Goal: Task Accomplishment & Management: Use online tool/utility

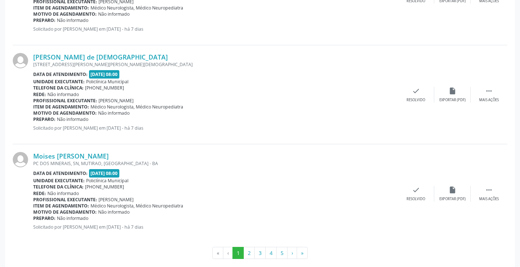
scroll to position [1470, 0]
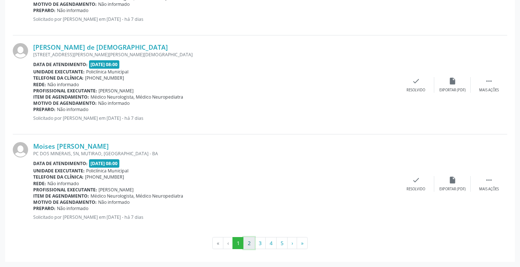
click at [249, 246] on button "2" at bounding box center [248, 243] width 11 height 12
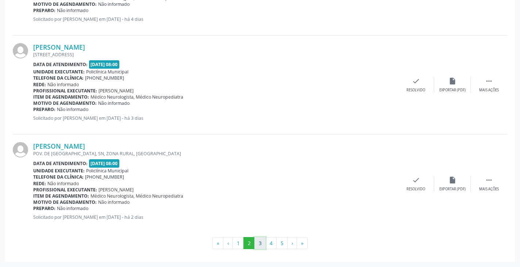
click at [261, 246] on button "3" at bounding box center [259, 243] width 11 height 12
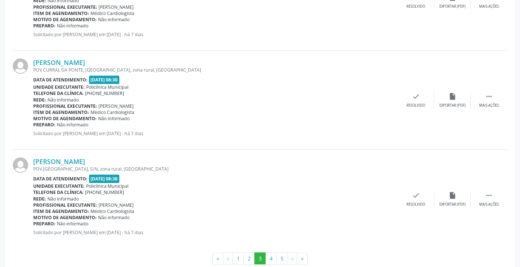
scroll to position [1460, 0]
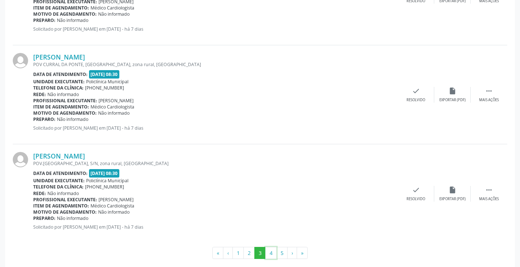
drag, startPoint x: 274, startPoint y: 254, endPoint x: 261, endPoint y: 240, distance: 19.4
click at [273, 254] on button "4" at bounding box center [270, 253] width 11 height 12
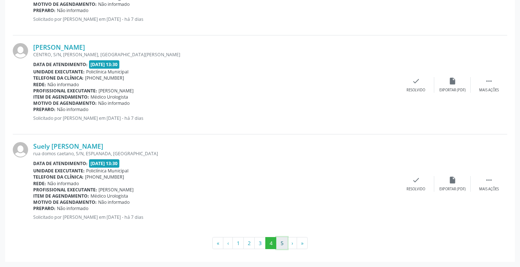
click at [280, 243] on button "5" at bounding box center [281, 243] width 11 height 12
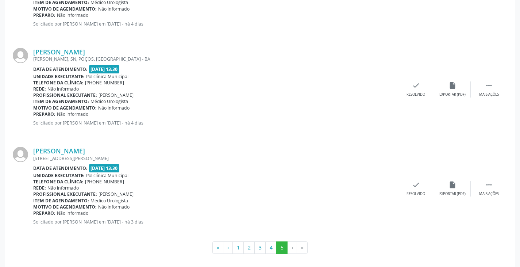
scroll to position [1074, 0]
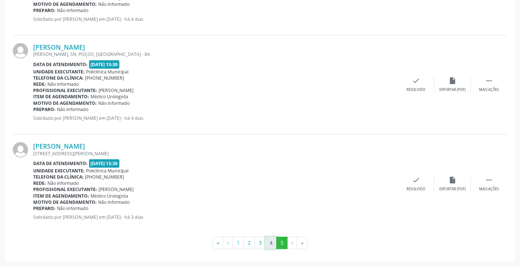
click at [272, 242] on button "4" at bounding box center [270, 242] width 11 height 12
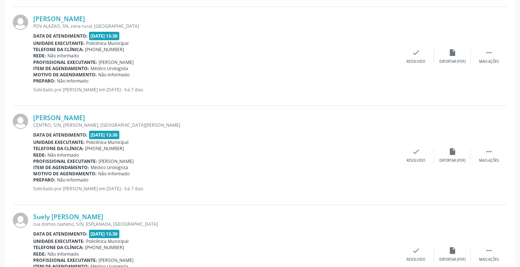
scroll to position [1470, 0]
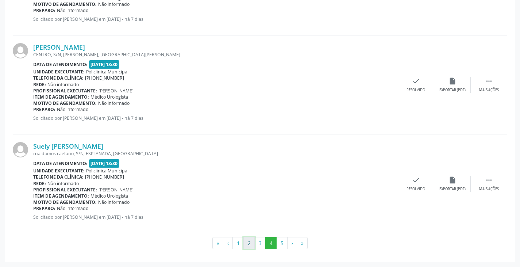
click at [248, 245] on button "2" at bounding box center [248, 243] width 11 height 12
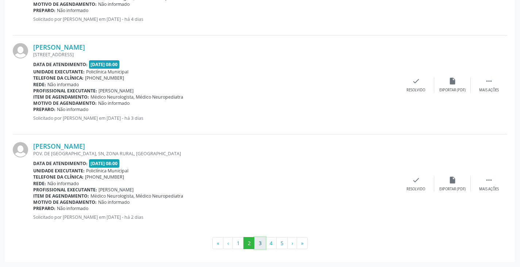
click at [258, 242] on button "3" at bounding box center [259, 243] width 11 height 12
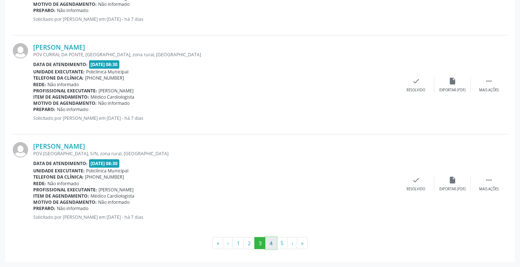
click at [270, 245] on button "4" at bounding box center [270, 243] width 11 height 12
click at [281, 244] on button "5" at bounding box center [281, 243] width 11 height 12
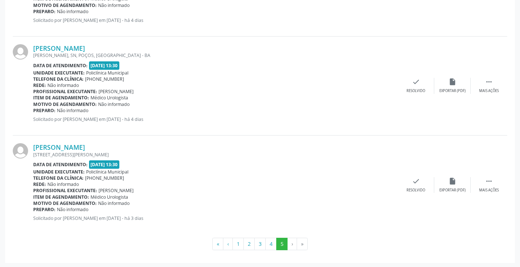
scroll to position [1074, 0]
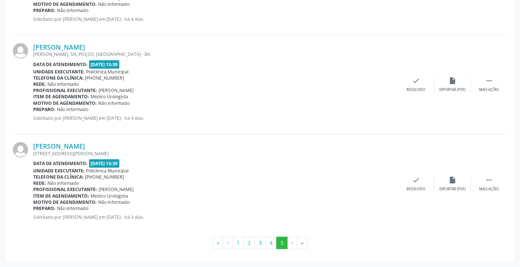
click at [301, 243] on li "»" at bounding box center [302, 242] width 11 height 12
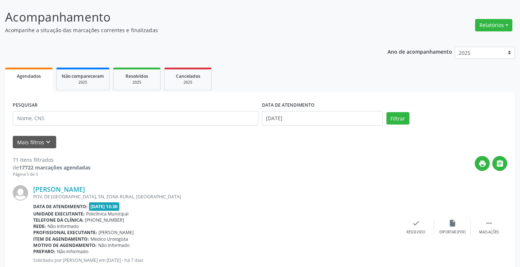
scroll to position [36, 0]
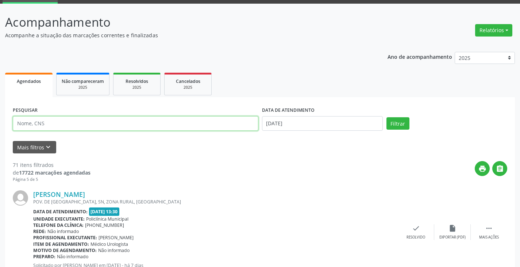
click at [91, 126] on input "text" at bounding box center [136, 123] width 246 height 15
type input "reginalo"
click at [386, 117] on button "Filtrar" at bounding box center [397, 123] width 23 height 12
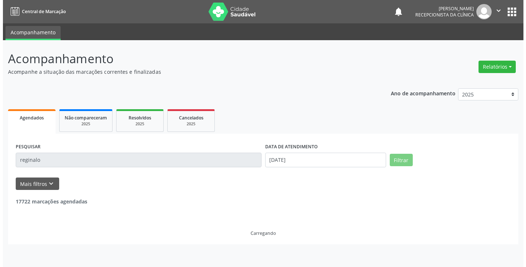
scroll to position [0, 0]
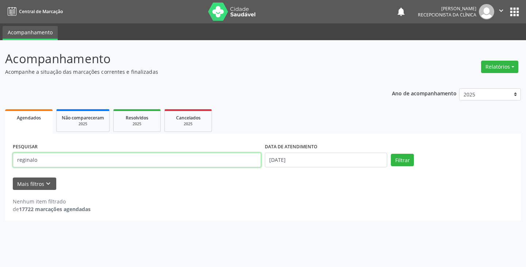
click at [78, 165] on input "reginalo" at bounding box center [137, 160] width 248 height 15
click at [391, 154] on button "Filtrar" at bounding box center [402, 160] width 23 height 12
click at [123, 161] on input "reginalo" at bounding box center [137, 160] width 248 height 15
click at [391, 154] on button "Filtrar" at bounding box center [402, 160] width 23 height 12
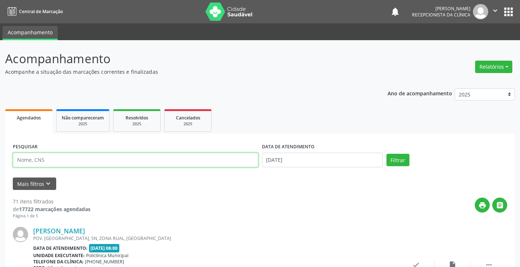
click at [40, 158] on input "text" at bounding box center [136, 160] width 246 height 15
type input "reginaldo"
click at [386, 154] on button "Filtrar" at bounding box center [397, 160] width 23 height 12
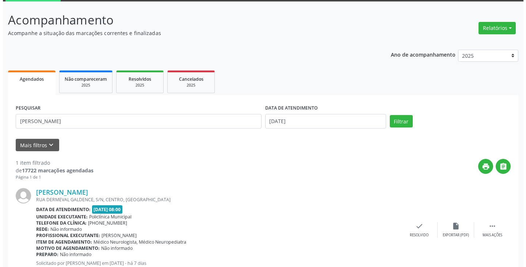
scroll to position [64, 0]
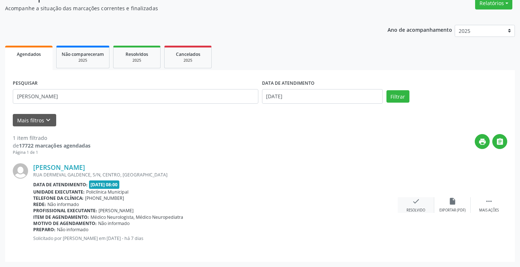
click at [413, 200] on icon "check" at bounding box center [416, 201] width 8 height 8
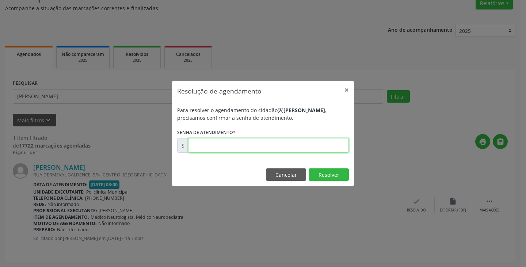
click at [268, 142] on input "text" at bounding box center [268, 145] width 161 height 15
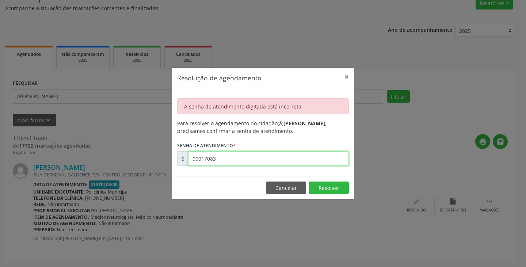
click at [251, 165] on input "00017083" at bounding box center [268, 158] width 161 height 15
type input "00170831"
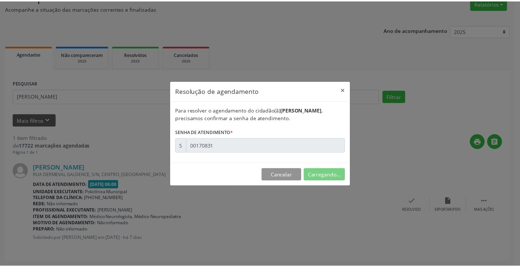
scroll to position [0, 0]
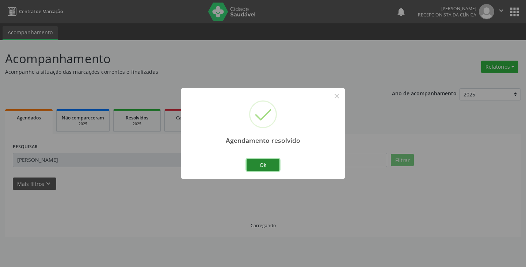
click at [252, 161] on button "Ok" at bounding box center [262, 165] width 33 height 12
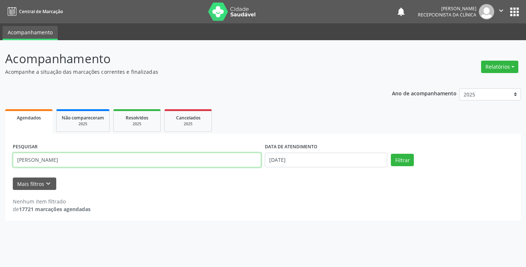
click at [189, 156] on input "reginaldo" at bounding box center [137, 160] width 248 height 15
type input "gessica"
click at [391, 154] on button "Filtrar" at bounding box center [402, 160] width 23 height 12
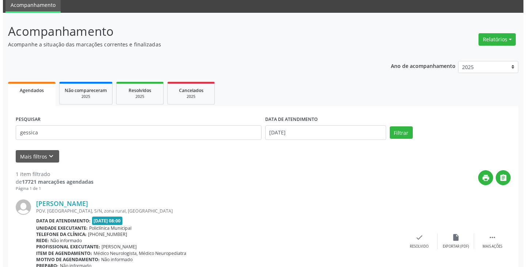
scroll to position [64, 0]
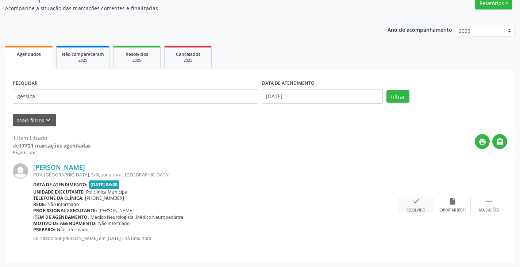
click at [417, 199] on icon "check" at bounding box center [416, 201] width 8 height 8
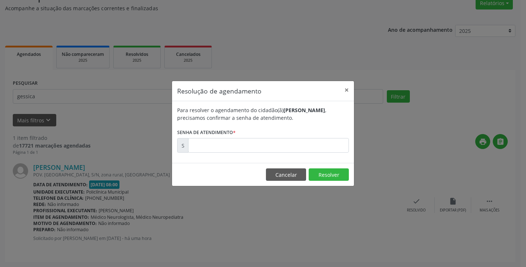
drag, startPoint x: 222, startPoint y: 131, endPoint x: 224, endPoint y: 146, distance: 15.2
click at [224, 138] on label "Senha de atendimento *" at bounding box center [206, 132] width 58 height 11
click at [224, 146] on input "text" at bounding box center [268, 145] width 161 height 15
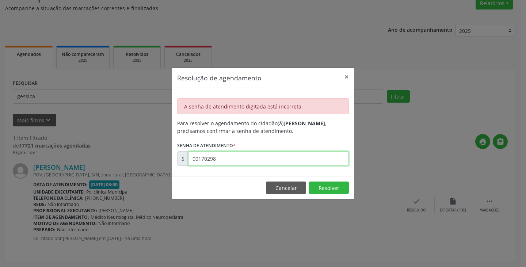
click at [217, 159] on input "00170298" at bounding box center [268, 158] width 161 height 15
type input "00172098"
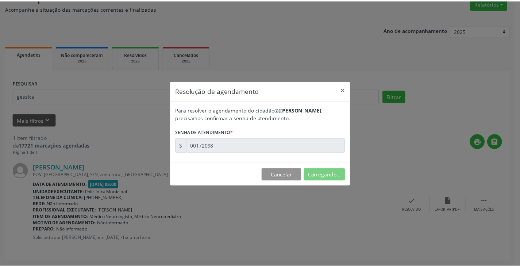
scroll to position [0, 0]
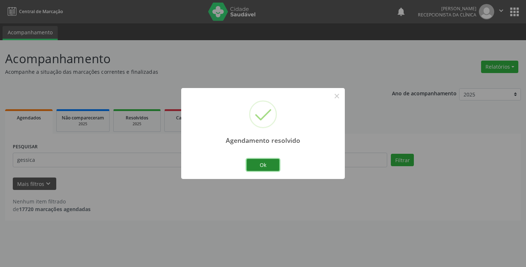
click at [255, 165] on button "Ok" at bounding box center [262, 165] width 33 height 12
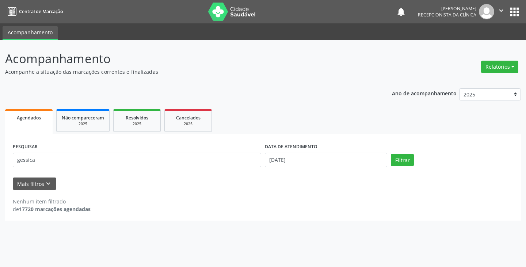
click at [180, 170] on div "PESQUISAR gessica" at bounding box center [137, 156] width 252 height 31
click at [179, 168] on div "PESQUISAR gessica" at bounding box center [137, 156] width 252 height 31
click at [85, 157] on input "gessica" at bounding box center [137, 160] width 248 height 15
click at [391, 154] on button "Filtrar" at bounding box center [402, 160] width 23 height 12
click at [88, 162] on input "gessica" at bounding box center [137, 160] width 248 height 15
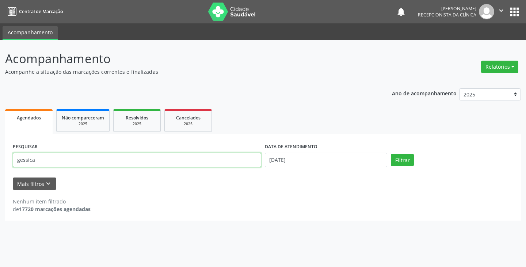
click at [88, 162] on input "gessica" at bounding box center [137, 160] width 248 height 15
type input "edinete"
click at [391, 154] on button "Filtrar" at bounding box center [402, 160] width 23 height 12
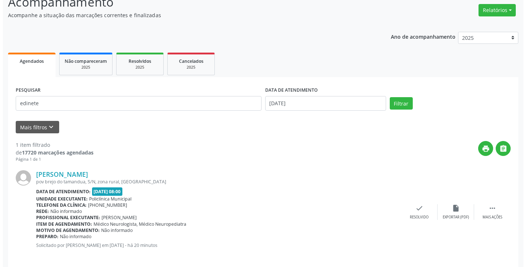
scroll to position [64, 0]
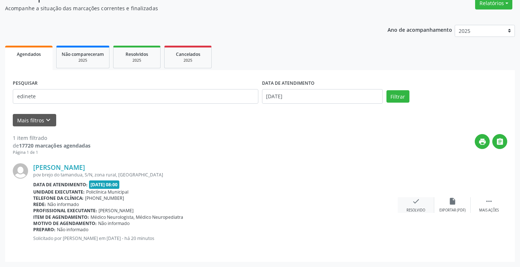
click at [415, 202] on icon "check" at bounding box center [416, 201] width 8 height 8
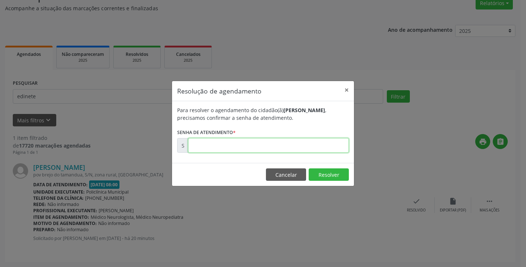
click at [253, 147] on input "text" at bounding box center [268, 145] width 161 height 15
type input "00172106"
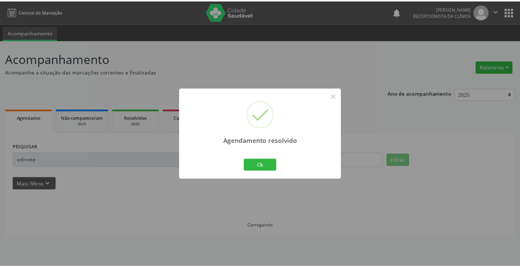
scroll to position [0, 0]
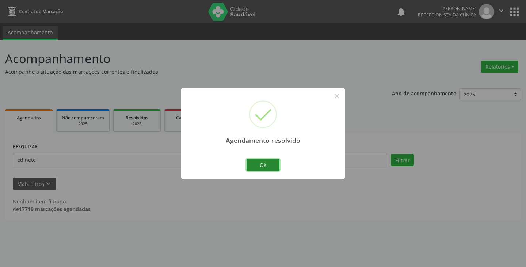
click at [250, 162] on button "Ok" at bounding box center [262, 165] width 33 height 12
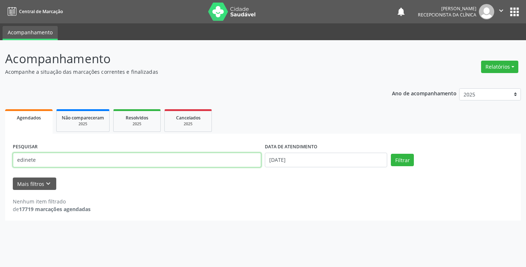
click at [219, 154] on input "edinete" at bounding box center [137, 160] width 248 height 15
type input "francisco"
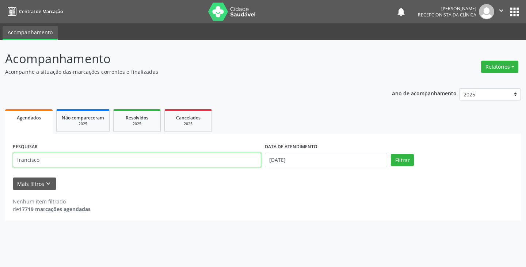
click at [391, 154] on button "Filtrar" at bounding box center [402, 160] width 23 height 12
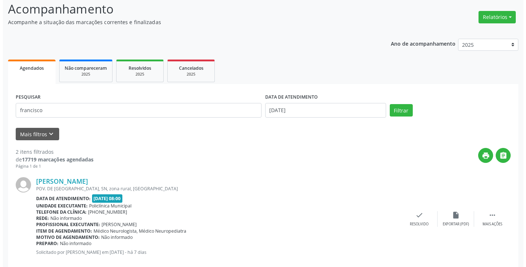
scroll to position [162, 0]
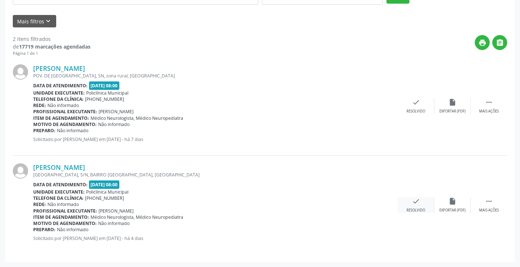
click at [414, 207] on div "check Resolvido" at bounding box center [416, 205] width 36 height 16
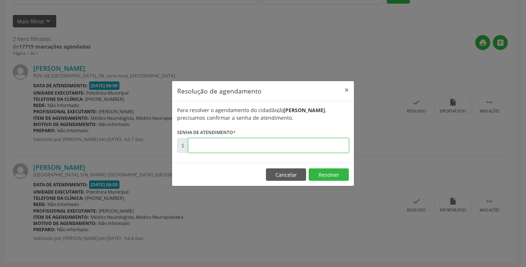
click at [319, 147] on input "text" at bounding box center [268, 145] width 161 height 15
type input "00170989"
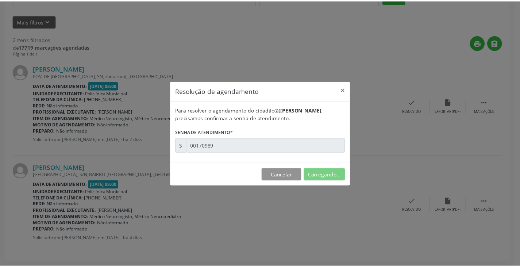
scroll to position [0, 0]
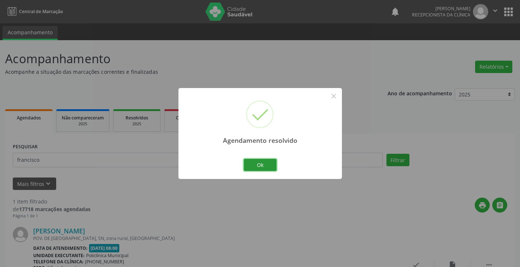
click at [256, 170] on button "Ok" at bounding box center [260, 165] width 33 height 12
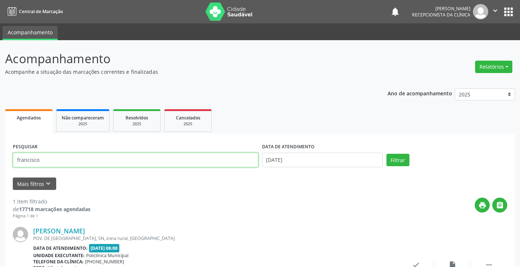
click at [205, 164] on input "francisco" at bounding box center [136, 160] width 246 height 15
type input "rosalvo"
click at [386, 154] on button "Filtrar" at bounding box center [397, 160] width 23 height 12
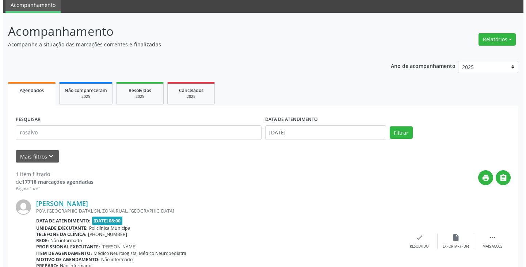
scroll to position [64, 0]
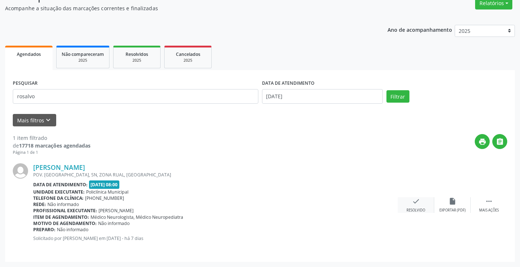
click at [406, 204] on div "check Resolvido" at bounding box center [416, 205] width 36 height 16
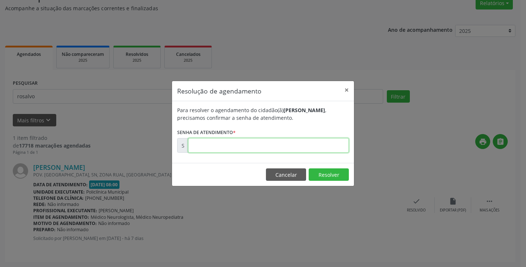
click at [212, 141] on input "text" at bounding box center [268, 145] width 161 height 15
type input "00170830"
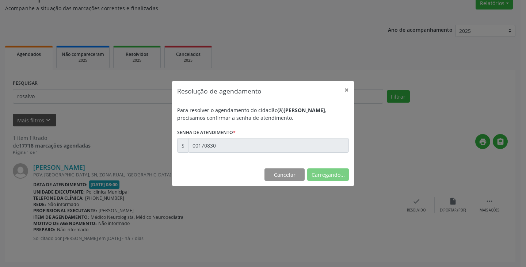
scroll to position [0, 0]
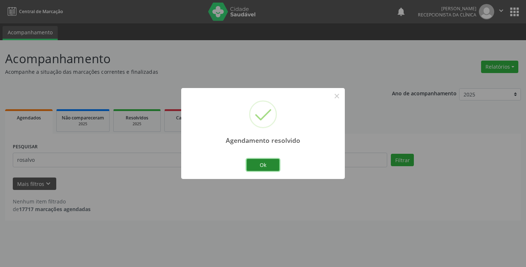
click at [262, 165] on button "Ok" at bounding box center [262, 165] width 33 height 12
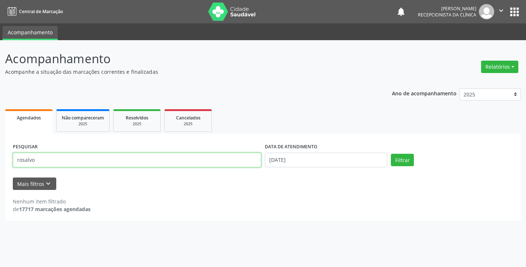
click at [236, 160] on input "rosalvo" at bounding box center [137, 160] width 248 height 15
type input "davi"
click at [391, 154] on button "Filtrar" at bounding box center [402, 160] width 23 height 12
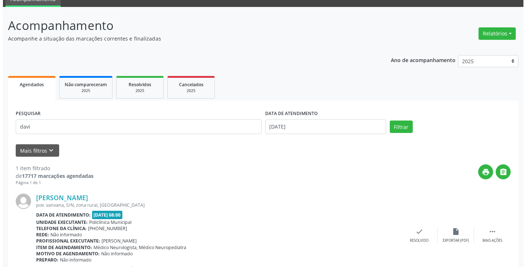
scroll to position [64, 0]
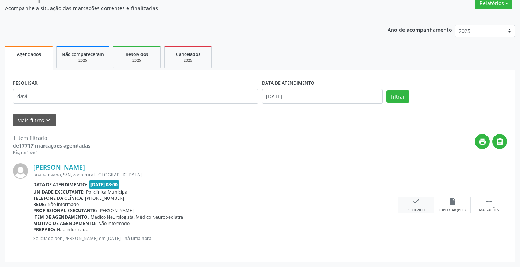
click at [411, 200] on div "check Resolvido" at bounding box center [416, 205] width 36 height 16
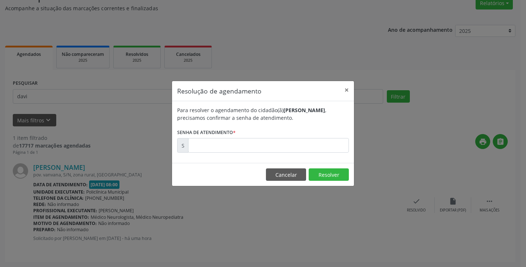
drag, startPoint x: 240, startPoint y: 139, endPoint x: 241, endPoint y: 145, distance: 6.0
click at [241, 144] on form "Para resolver o agendamento do cidadão(ã) Davi Emanuel da Silva , precisamos co…" at bounding box center [263, 129] width 172 height 46
click at [241, 145] on input "text" at bounding box center [268, 145] width 161 height 15
type input "00172070"
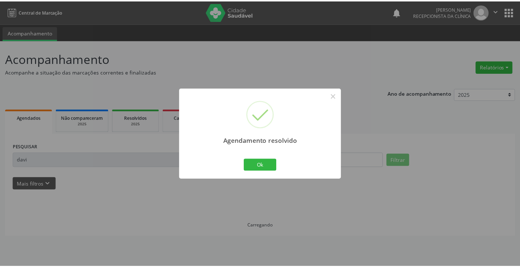
scroll to position [0, 0]
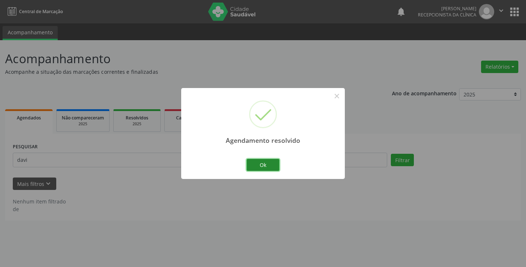
click at [265, 165] on button "Ok" at bounding box center [262, 165] width 33 height 12
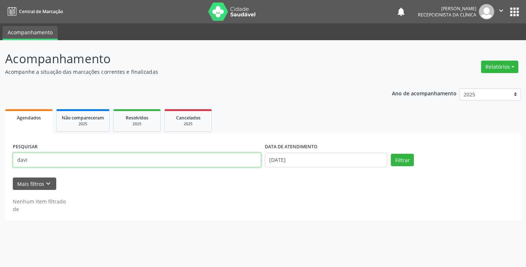
click at [225, 162] on input "davi" at bounding box center [137, 160] width 248 height 15
type input "maria judite"
click at [391, 154] on button "Filtrar" at bounding box center [402, 160] width 23 height 12
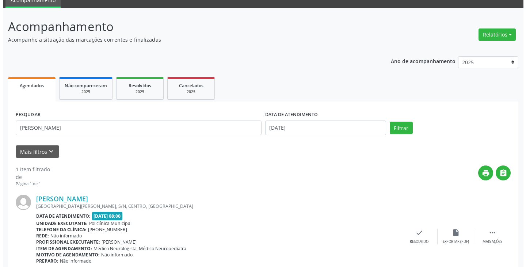
scroll to position [64, 0]
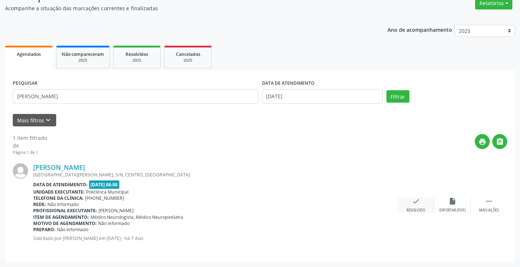
click at [409, 201] on div "check Resolvido" at bounding box center [416, 205] width 36 height 16
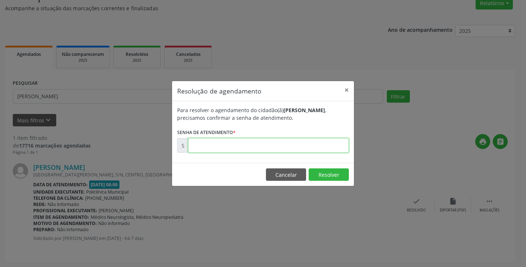
click at [259, 147] on input "text" at bounding box center [268, 145] width 161 height 15
type input "00170832"
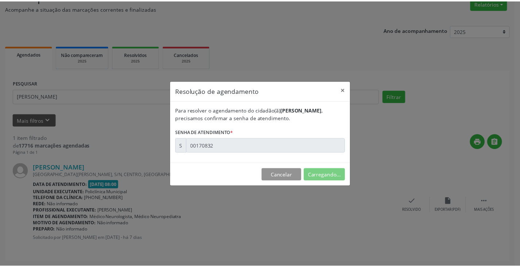
scroll to position [0, 0]
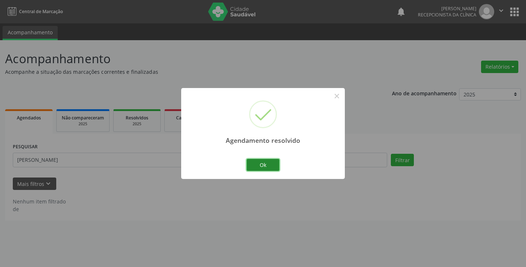
click at [268, 166] on button "Ok" at bounding box center [262, 165] width 33 height 12
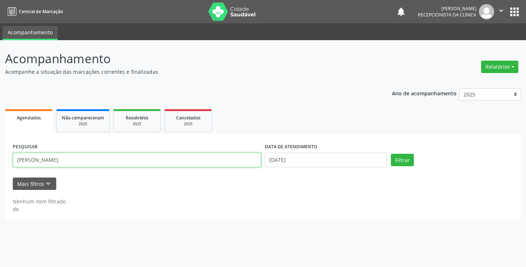
click at [223, 161] on input "maria judite" at bounding box center [137, 160] width 248 height 15
type input "rozelia"
click at [391, 154] on button "Filtrar" at bounding box center [402, 160] width 23 height 12
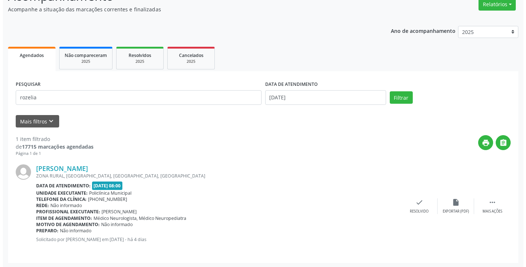
scroll to position [64, 0]
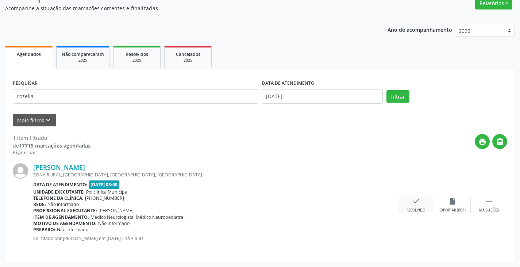
click at [414, 199] on icon "check" at bounding box center [416, 201] width 8 height 8
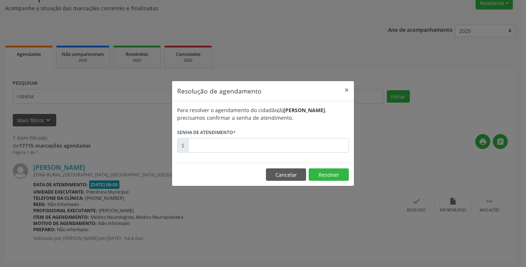
drag, startPoint x: 232, startPoint y: 132, endPoint x: 235, endPoint y: 141, distance: 9.5
click at [235, 135] on label "Senha de atendimento *" at bounding box center [206, 132] width 58 height 11
click at [235, 141] on input "text" at bounding box center [268, 145] width 161 height 15
type input "00170998"
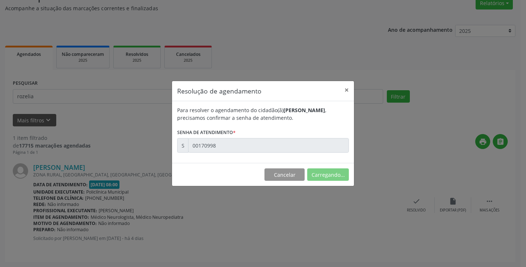
scroll to position [0, 0]
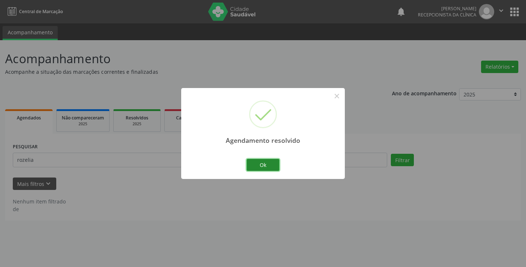
click at [258, 162] on button "Ok" at bounding box center [262, 165] width 33 height 12
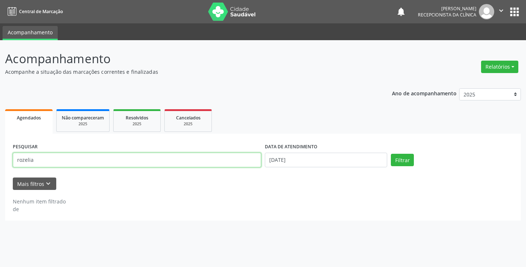
click at [253, 161] on input "rozelia" at bounding box center [137, 160] width 248 height 15
click at [391, 154] on button "Filtrar" at bounding box center [402, 160] width 23 height 12
click at [170, 159] on input "jessica" at bounding box center [137, 160] width 248 height 15
click at [391, 154] on button "Filtrar" at bounding box center [402, 160] width 23 height 12
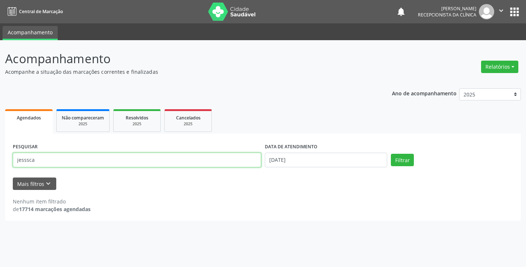
click at [137, 167] on input "jesssca" at bounding box center [137, 160] width 248 height 15
type input "jesssica"
click at [391, 154] on button "Filtrar" at bounding box center [402, 160] width 23 height 12
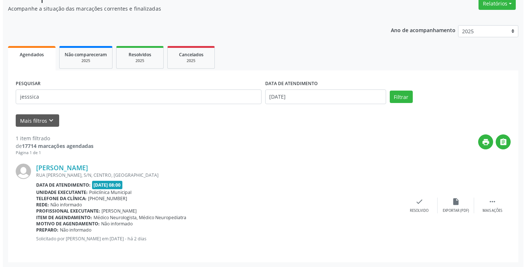
scroll to position [64, 0]
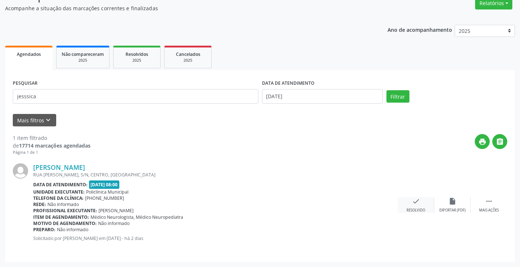
click at [417, 203] on icon "check" at bounding box center [416, 201] width 8 height 8
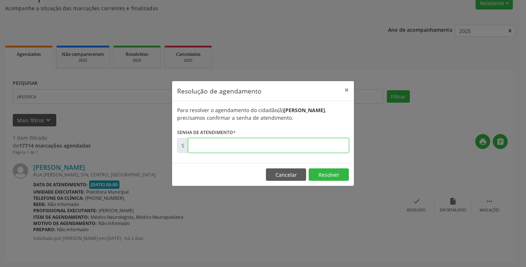
click at [231, 140] on input "text" at bounding box center [268, 145] width 161 height 15
type input "00171526"
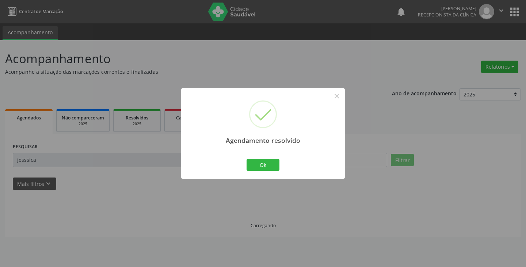
scroll to position [0, 0]
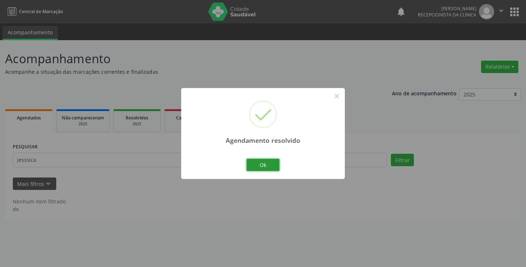
click at [247, 158] on div "Ok Cancel" at bounding box center [263, 164] width 36 height 15
drag, startPoint x: 194, startPoint y: 151, endPoint x: 191, endPoint y: 154, distance: 4.6
click at [191, 154] on div "Agendamento resolvido × Ok Cancel" at bounding box center [263, 133] width 164 height 91
click at [185, 160] on div "Agendamento resolvido × Ok Cancel" at bounding box center [263, 133] width 164 height 91
click at [239, 166] on div "Agendamento resolvido × Ok Cancel" at bounding box center [263, 133] width 164 height 91
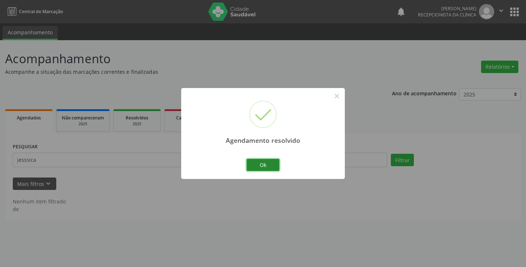
click at [253, 163] on button "Ok" at bounding box center [262, 165] width 33 height 12
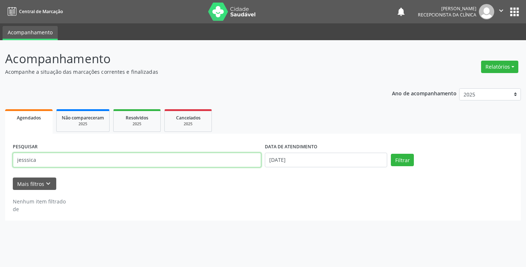
click at [207, 162] on input "jesssica" at bounding box center [137, 160] width 248 height 15
type input "edvirge"
click at [391, 154] on button "Filtrar" at bounding box center [402, 160] width 23 height 12
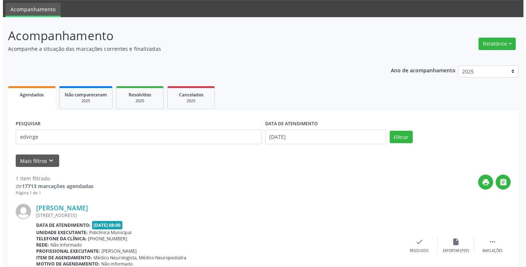
scroll to position [64, 0]
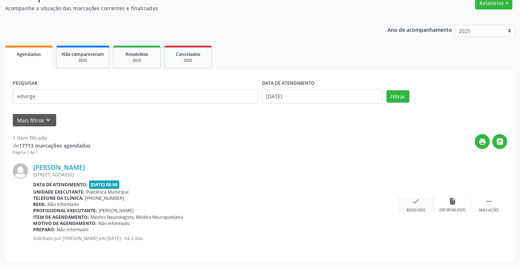
click at [425, 200] on div "check Resolvido" at bounding box center [416, 205] width 36 height 16
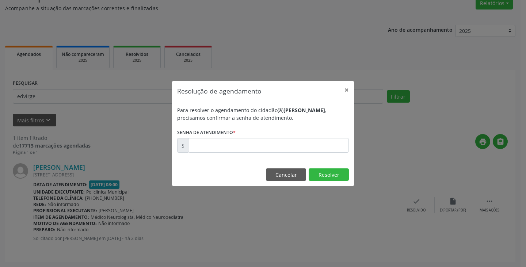
drag, startPoint x: 258, startPoint y: 177, endPoint x: 188, endPoint y: 144, distance: 76.6
click at [203, 153] on div "Resolução de agendamento × Para resolver o agendamento do cidadão(ã) Edvirgens …" at bounding box center [263, 133] width 182 height 105
click at [193, 143] on div "S" at bounding box center [263, 145] width 172 height 15
click at [219, 147] on input "text" at bounding box center [268, 145] width 161 height 15
type input "00171528"
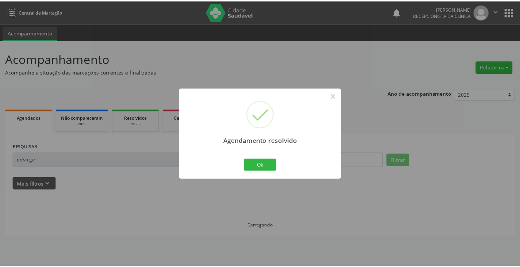
scroll to position [0, 0]
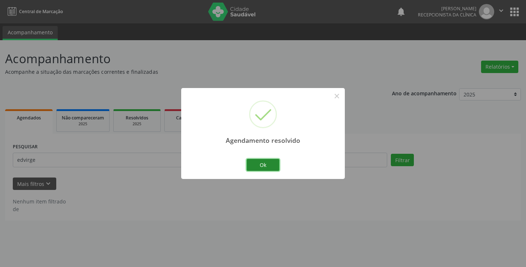
click at [265, 165] on button "Ok" at bounding box center [262, 165] width 33 height 12
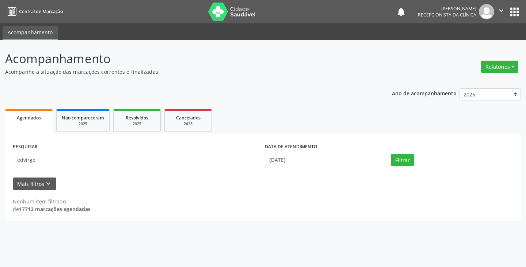
drag, startPoint x: 90, startPoint y: 170, endPoint x: 80, endPoint y: 158, distance: 15.8
click at [87, 166] on div "PESQUISAR edvirge" at bounding box center [137, 156] width 252 height 31
click at [80, 158] on input "edvirge" at bounding box center [137, 160] width 248 height 15
click at [391, 154] on button "Filtrar" at bounding box center [402, 160] width 23 height 12
drag, startPoint x: 34, startPoint y: 160, endPoint x: 13, endPoint y: 152, distance: 22.8
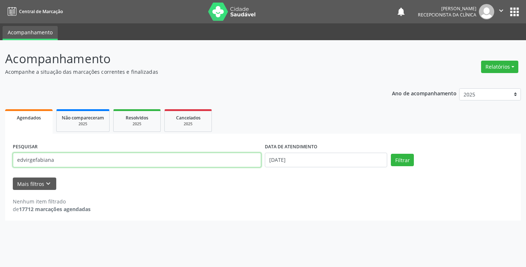
click at [13, 152] on div "PESQUISAR edvirgefabiana" at bounding box center [137, 156] width 252 height 31
type input "fabiana"
click at [391, 154] on button "Filtrar" at bounding box center [402, 160] width 23 height 12
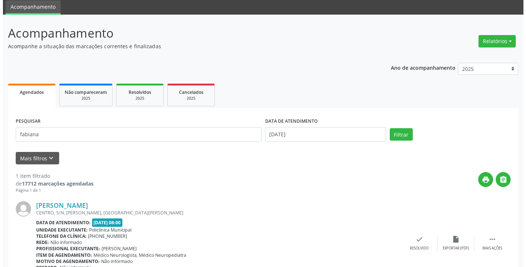
scroll to position [64, 0]
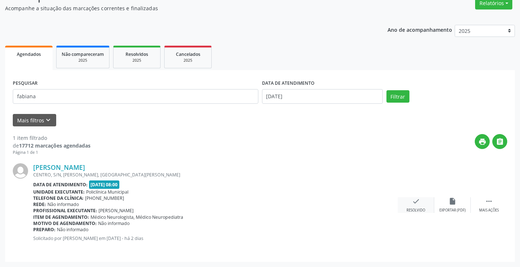
click at [426, 205] on div "check Resolvido" at bounding box center [416, 205] width 36 height 16
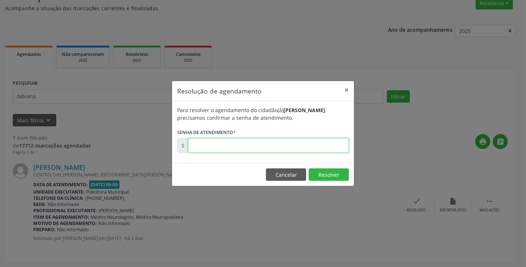
click at [246, 143] on input "text" at bounding box center [268, 145] width 161 height 15
type input "00171529"
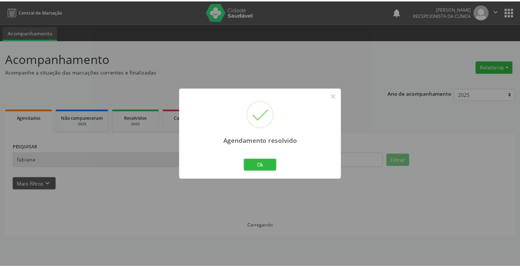
scroll to position [0, 0]
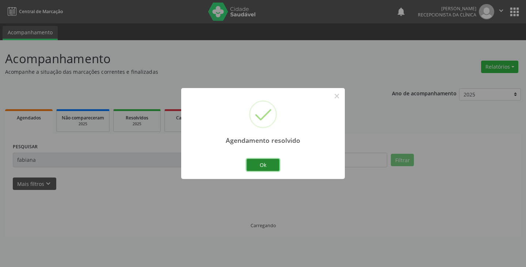
click at [251, 170] on button "Ok" at bounding box center [262, 165] width 33 height 12
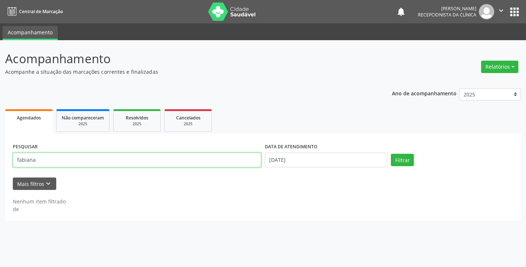
click at [226, 159] on input "fabiana" at bounding box center [137, 160] width 248 height 15
type input "ketlyn"
click at [391, 154] on button "Filtrar" at bounding box center [402, 160] width 23 height 12
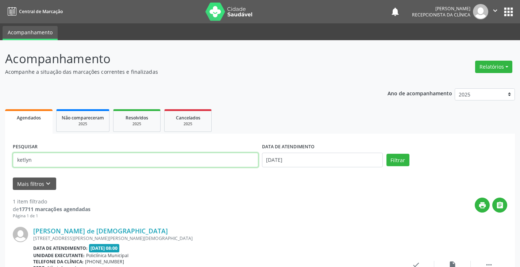
click at [34, 164] on input "ketlyn" at bounding box center [136, 160] width 246 height 15
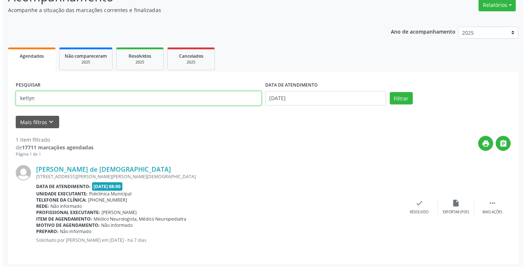
scroll to position [64, 0]
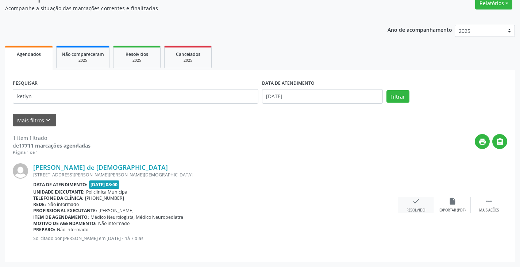
click at [419, 197] on icon "check" at bounding box center [416, 201] width 8 height 8
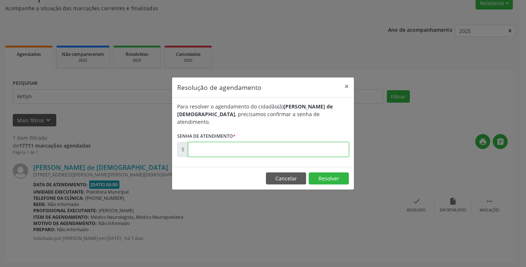
click at [251, 148] on input "text" at bounding box center [268, 149] width 161 height 15
type input "00170848"
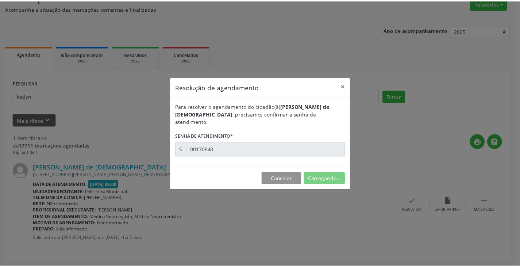
scroll to position [0, 0]
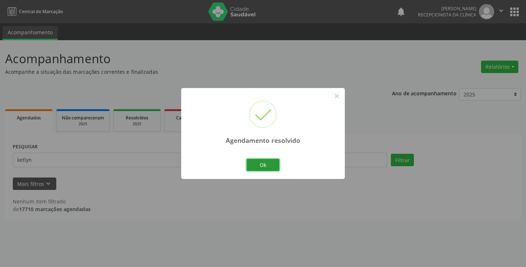
drag, startPoint x: 266, startPoint y: 162, endPoint x: 227, endPoint y: 149, distance: 41.2
click at [263, 161] on button "Ok" at bounding box center [262, 165] width 33 height 12
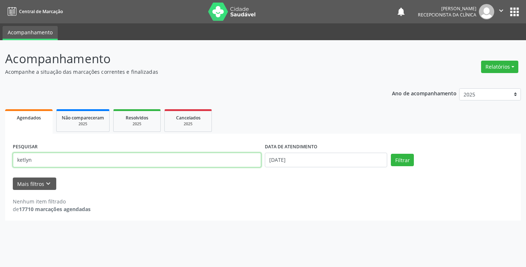
click at [211, 163] on input "ketlyn" at bounding box center [137, 160] width 248 height 15
type input "maria aparecida"
click at [391, 154] on button "Filtrar" at bounding box center [402, 160] width 23 height 12
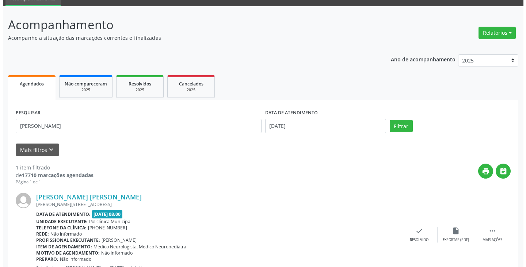
scroll to position [64, 0]
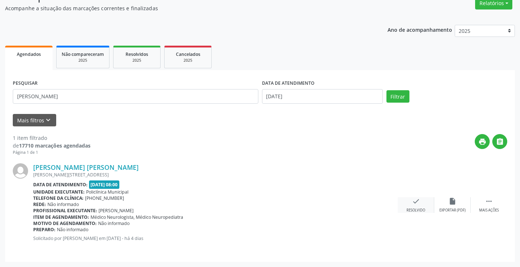
click at [415, 203] on icon "check" at bounding box center [416, 201] width 8 height 8
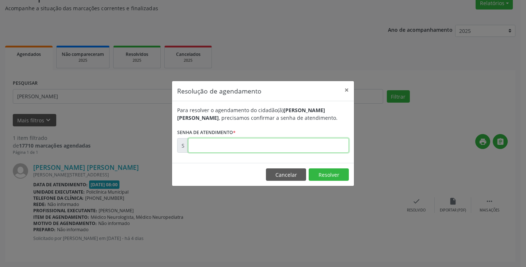
click at [203, 149] on input "text" at bounding box center [268, 145] width 161 height 15
type input "00171143"
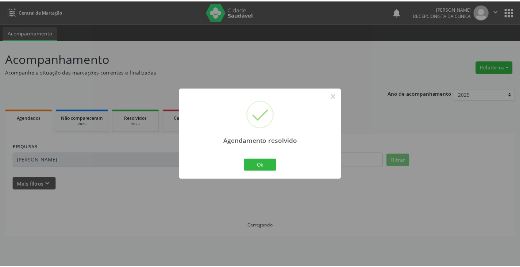
scroll to position [0, 0]
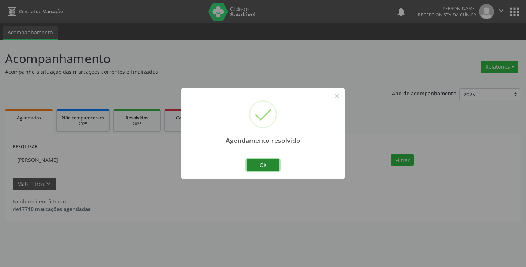
click at [261, 164] on button "Ok" at bounding box center [262, 165] width 33 height 12
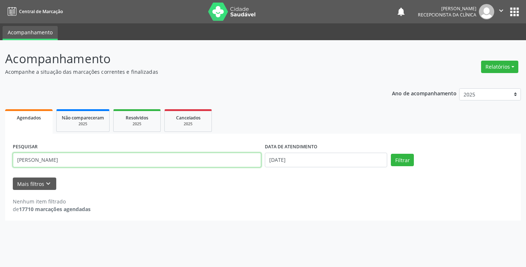
click at [235, 166] on input "maria aparecida" at bounding box center [137, 160] width 248 height 15
drag, startPoint x: 234, startPoint y: 165, endPoint x: 231, endPoint y: 162, distance: 3.9
click at [232, 162] on input "maria aparecida" at bounding box center [137, 160] width 248 height 15
click at [231, 163] on input "maria aparecida" at bounding box center [137, 160] width 248 height 15
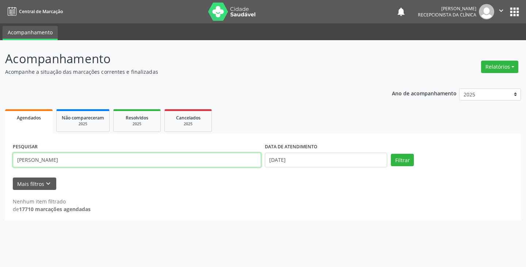
click at [231, 163] on input "maria aparecida" at bounding box center [137, 160] width 248 height 15
type input "michael"
click at [391, 154] on button "Filtrar" at bounding box center [402, 160] width 23 height 12
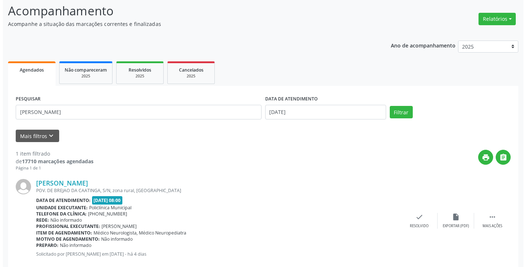
scroll to position [64, 0]
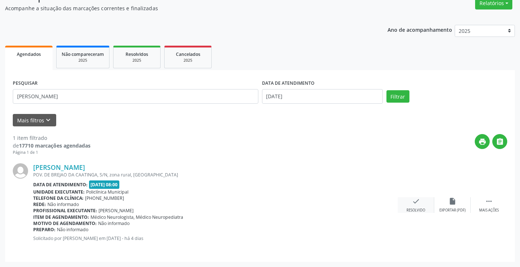
click at [419, 201] on div "check Resolvido" at bounding box center [416, 205] width 36 height 16
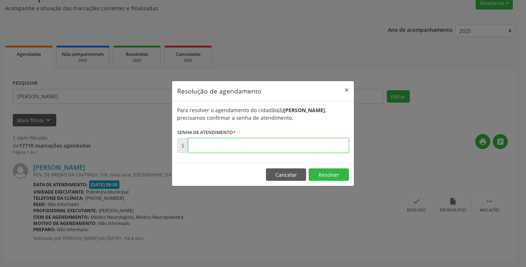
click at [209, 147] on input "text" at bounding box center [268, 145] width 161 height 15
type input "00170995"
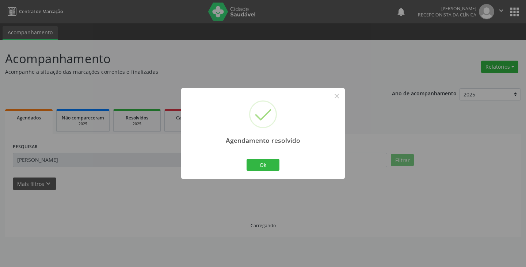
scroll to position [0, 0]
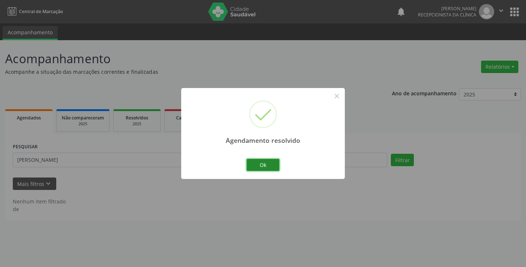
click at [250, 160] on button "Ok" at bounding box center [262, 165] width 33 height 12
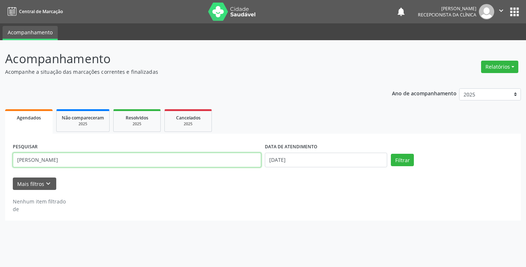
click at [233, 162] on input "michael" at bounding box center [137, 160] width 248 height 15
click at [232, 162] on input "michael" at bounding box center [137, 160] width 248 height 15
type input "manoel"
click at [391, 154] on button "Filtrar" at bounding box center [402, 160] width 23 height 12
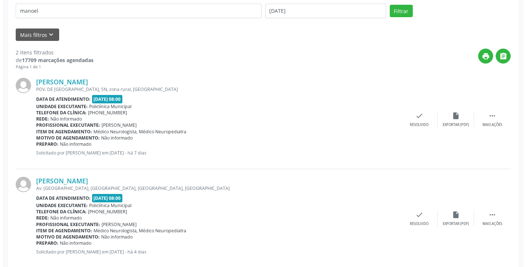
scroll to position [162, 0]
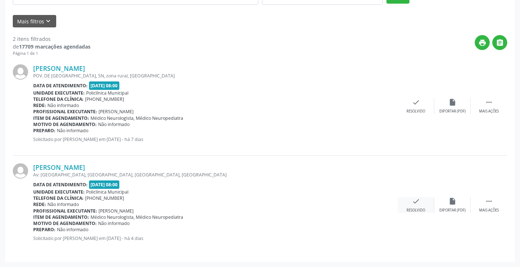
click at [419, 202] on div "check Resolvido" at bounding box center [416, 205] width 36 height 16
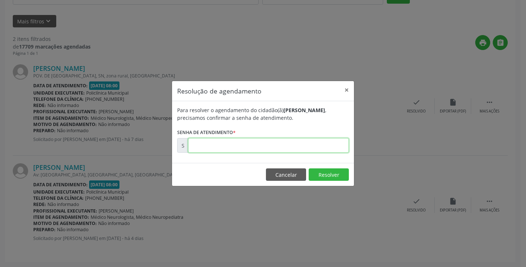
click at [226, 148] on input "text" at bounding box center [268, 145] width 161 height 15
type input "00170993"
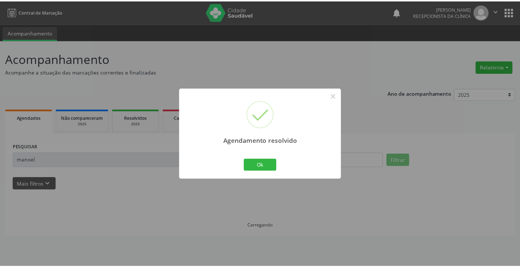
scroll to position [0, 0]
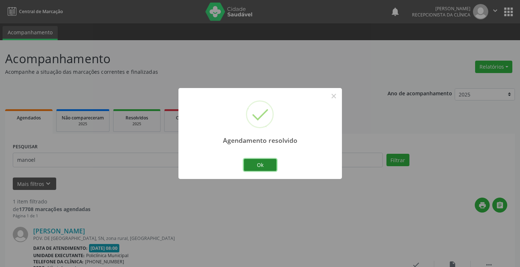
click at [258, 161] on button "Ok" at bounding box center [260, 165] width 33 height 12
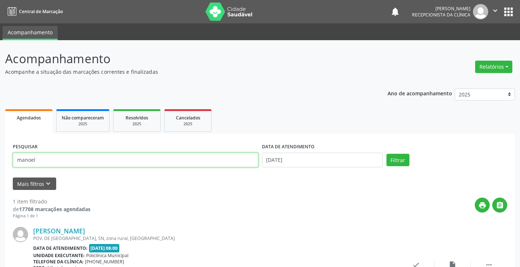
click at [220, 157] on input "manoel" at bounding box center [136, 160] width 246 height 15
type input "edite"
click at [386, 154] on button "Filtrar" at bounding box center [397, 160] width 23 height 12
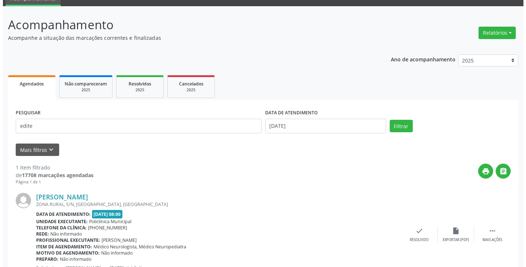
scroll to position [64, 0]
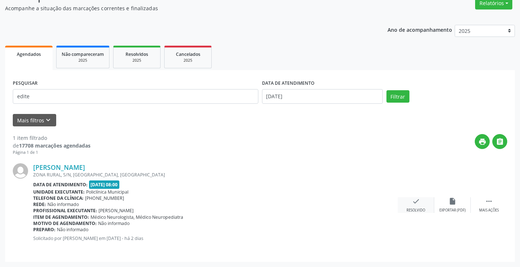
click at [423, 200] on div "check Resolvido" at bounding box center [416, 205] width 36 height 16
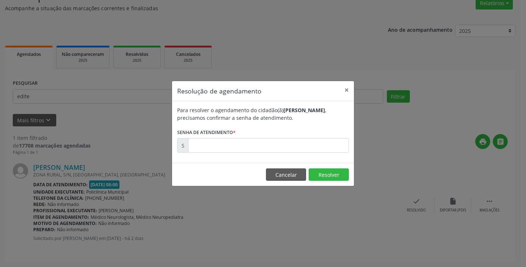
click at [251, 154] on div "Para resolver o agendamento do cidadão(ã) Edite de Souza Silva , precisamos con…" at bounding box center [263, 132] width 182 height 62
click at [240, 147] on input "text" at bounding box center [268, 145] width 161 height 15
type input "00171595"
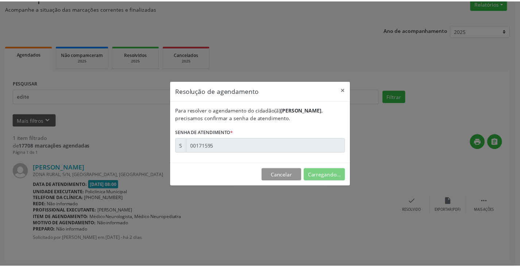
scroll to position [0, 0]
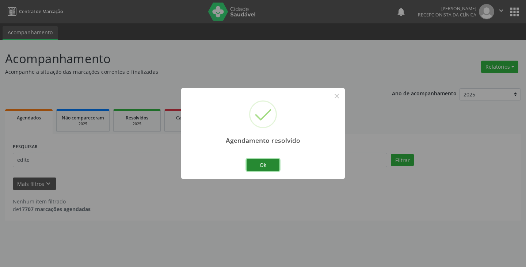
click at [263, 166] on button "Ok" at bounding box center [262, 165] width 33 height 12
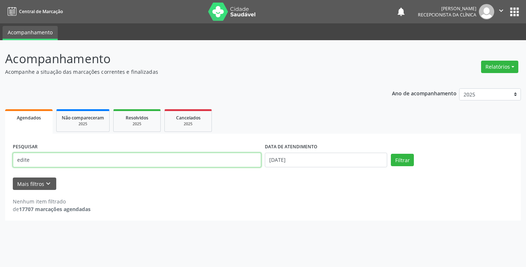
click at [203, 159] on input "edite" at bounding box center [137, 160] width 248 height 15
type input "magnolia"
click at [391, 154] on button "Filtrar" at bounding box center [402, 160] width 23 height 12
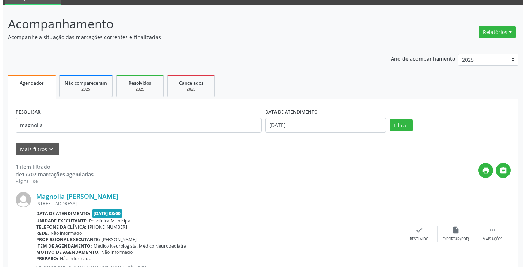
scroll to position [64, 0]
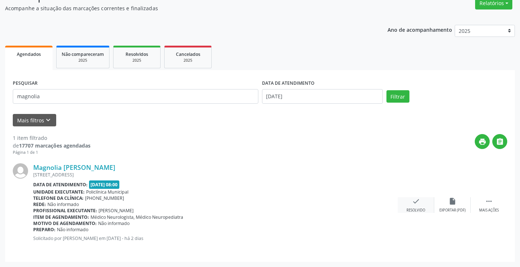
click at [414, 201] on icon "check" at bounding box center [416, 201] width 8 height 8
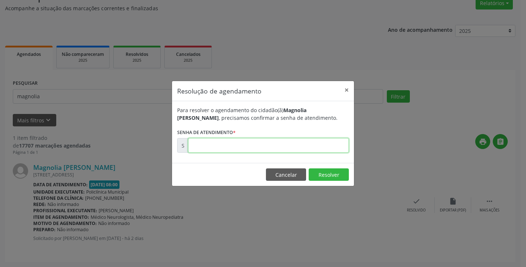
click at [232, 146] on input "text" at bounding box center [268, 145] width 161 height 15
type input "00171524"
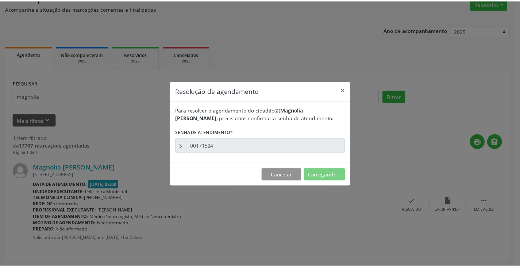
scroll to position [0, 0]
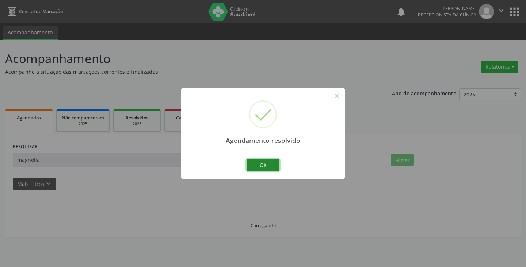
click at [262, 165] on button "Ok" at bounding box center [262, 165] width 33 height 12
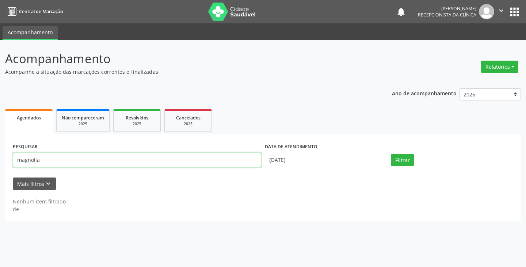
click at [209, 161] on input "magnolia" at bounding box center [137, 160] width 248 height 15
type input "taila"
click at [391, 154] on button "Filtrar" at bounding box center [402, 160] width 23 height 12
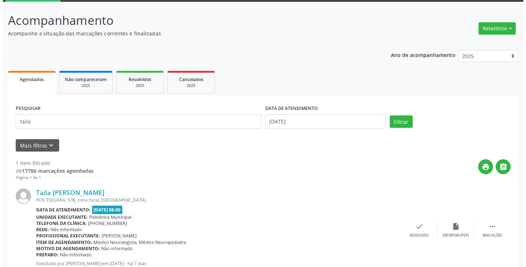
scroll to position [64, 0]
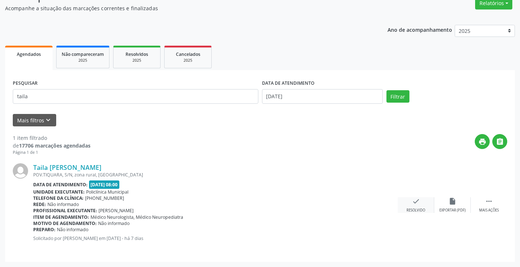
click at [409, 201] on div "check Resolvido" at bounding box center [416, 205] width 36 height 16
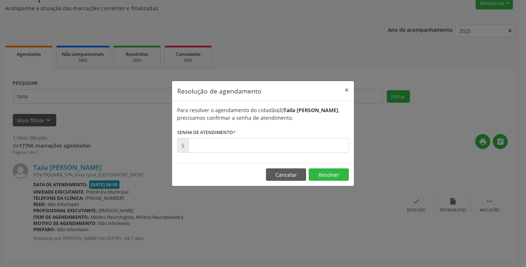
drag, startPoint x: 238, startPoint y: 156, endPoint x: 228, endPoint y: 148, distance: 12.2
click at [233, 151] on div "Para resolver o agendamento do cidadão(ã) Taila Daniely Batista Baldoino , prec…" at bounding box center [263, 132] width 182 height 62
click at [228, 148] on input "text" at bounding box center [268, 145] width 161 height 15
type input "00170833"
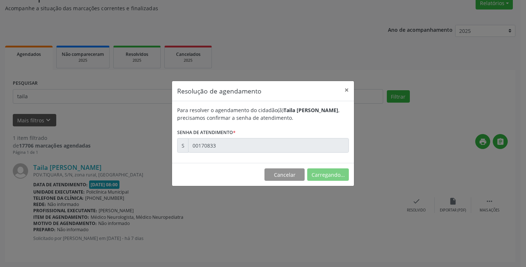
scroll to position [0, 0]
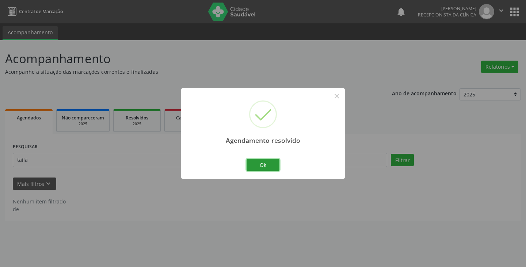
click at [261, 163] on button "Ok" at bounding box center [262, 165] width 33 height 12
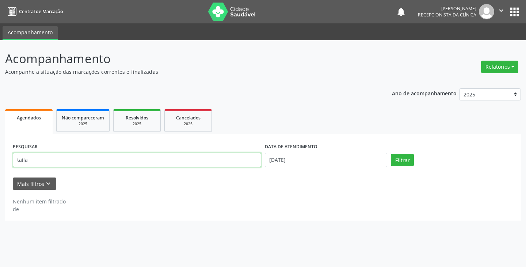
click at [179, 158] on input "taila" at bounding box center [137, 160] width 248 height 15
type input "manoel"
click at [391, 154] on button "Filtrar" at bounding box center [402, 160] width 23 height 12
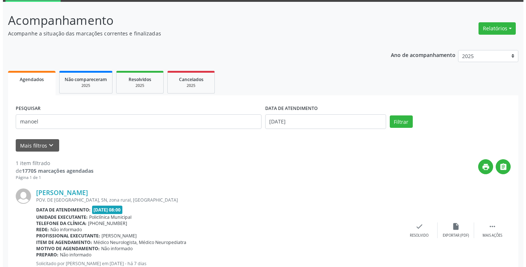
scroll to position [64, 0]
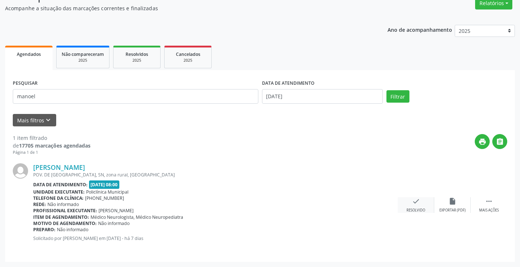
click at [422, 201] on div "check Resolvido" at bounding box center [416, 205] width 36 height 16
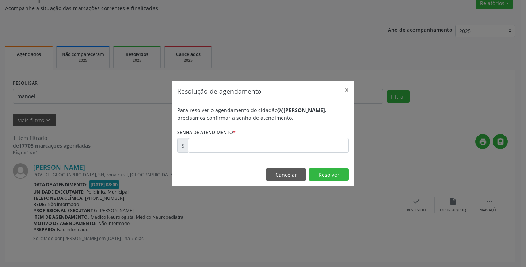
drag, startPoint x: 274, startPoint y: 135, endPoint x: 275, endPoint y: 141, distance: 5.5
click at [275, 141] on form "Para resolver o agendamento do cidadão(ã) Manoel Francisco de Oliveira , precis…" at bounding box center [263, 129] width 172 height 46
click at [276, 141] on input "text" at bounding box center [268, 145] width 161 height 15
type input "00170844"
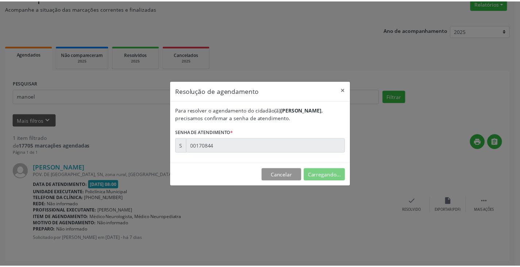
scroll to position [0, 0]
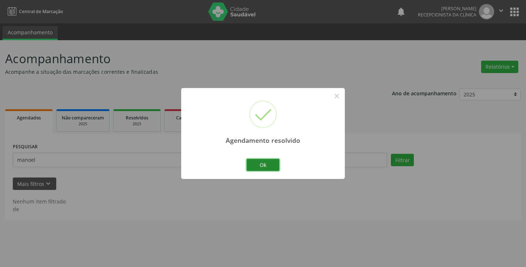
drag, startPoint x: 267, startPoint y: 163, endPoint x: 257, endPoint y: 165, distance: 9.6
click at [266, 163] on button "Ok" at bounding box center [262, 165] width 33 height 12
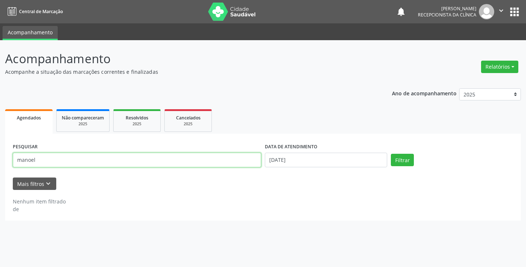
click at [159, 164] on input "manoel" at bounding box center [137, 160] width 248 height 15
type input "janivan"
click at [391, 154] on button "Filtrar" at bounding box center [402, 160] width 23 height 12
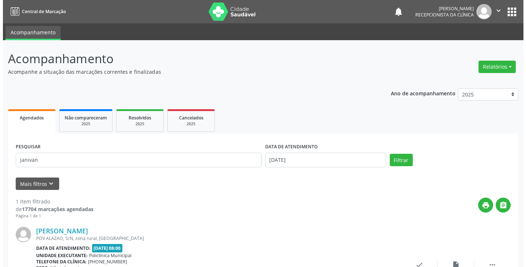
scroll to position [64, 0]
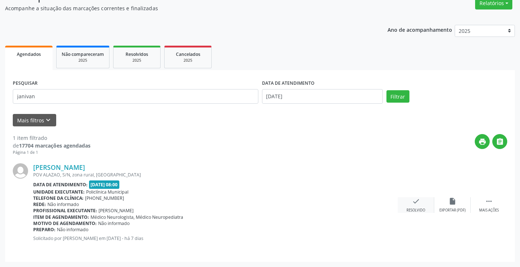
click at [419, 204] on icon "check" at bounding box center [416, 201] width 8 height 8
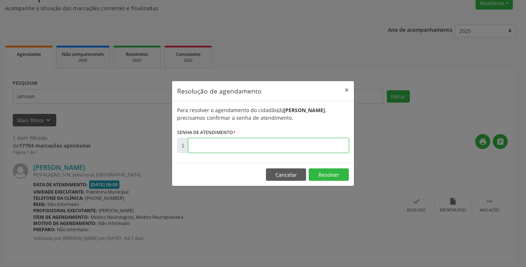
click at [228, 149] on input "text" at bounding box center [268, 145] width 161 height 15
type input "00170866"
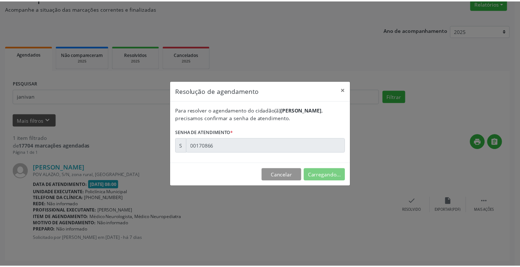
scroll to position [0, 0]
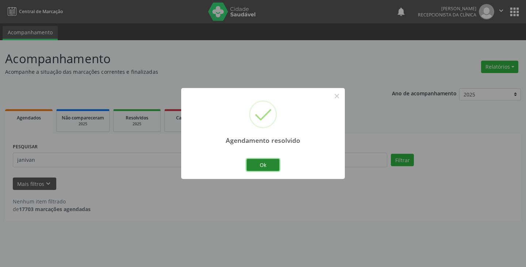
drag, startPoint x: 252, startPoint y: 159, endPoint x: 220, endPoint y: 165, distance: 32.4
click at [252, 159] on button "Ok" at bounding box center [262, 165] width 33 height 12
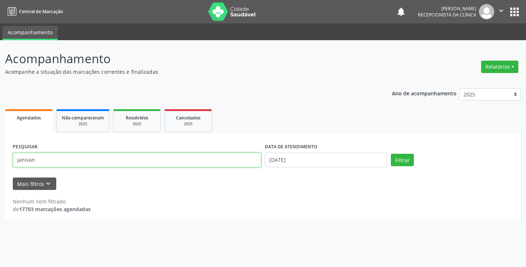
click at [216, 165] on input "janivan" at bounding box center [137, 160] width 248 height 15
click at [214, 164] on input "janivan" at bounding box center [137, 160] width 248 height 15
click at [391, 154] on button "Filtrar" at bounding box center [402, 160] width 23 height 12
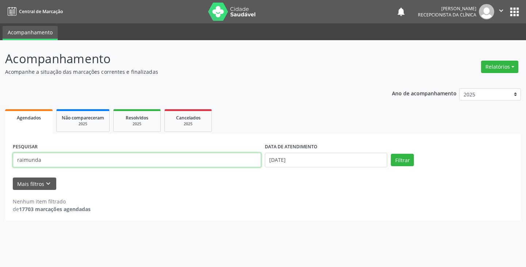
click at [100, 161] on input "raimunda" at bounding box center [137, 160] width 248 height 15
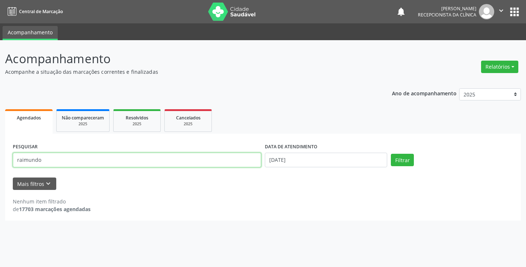
type input "raimundo"
click at [391, 154] on button "Filtrar" at bounding box center [402, 160] width 23 height 12
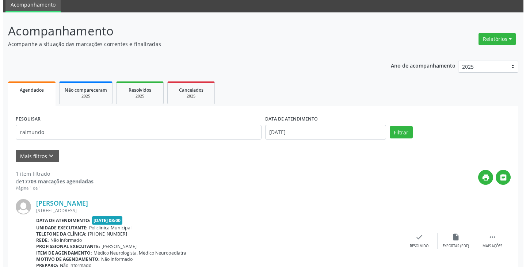
scroll to position [64, 0]
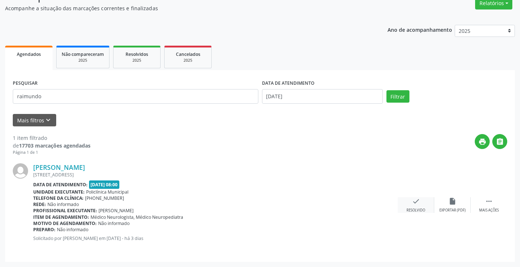
click at [413, 199] on icon "check" at bounding box center [416, 201] width 8 height 8
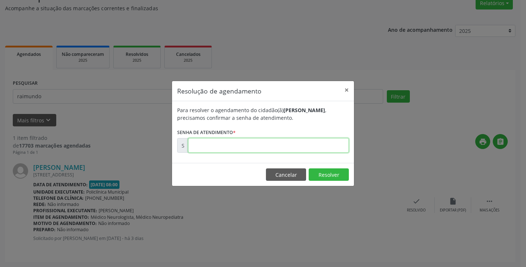
click at [222, 147] on input "text" at bounding box center [268, 145] width 161 height 15
type input "00171321"
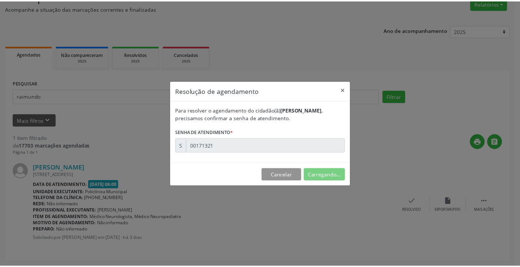
scroll to position [0, 0]
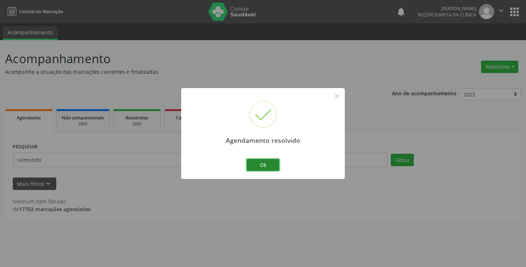
click at [264, 166] on button "Ok" at bounding box center [262, 165] width 33 height 12
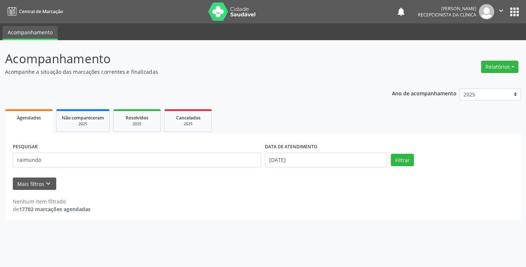
click at [226, 175] on form "PESQUISAR raimundo DATA DE ATENDIMENTO 15/08/2025 Filtrar UNIDADE DE REFERÊNCIA…" at bounding box center [263, 165] width 500 height 49
click at [198, 165] on input "raimundo" at bounding box center [137, 160] width 248 height 15
type input "islla"
click at [391, 154] on button "Filtrar" at bounding box center [402, 160] width 23 height 12
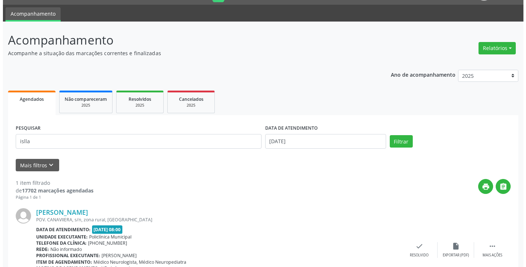
scroll to position [64, 0]
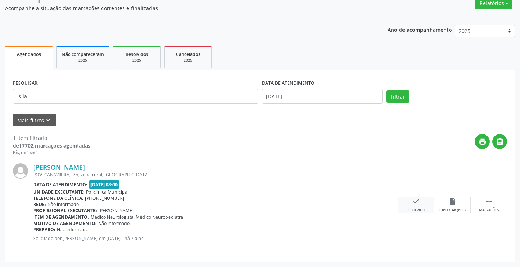
click at [415, 203] on icon "check" at bounding box center [416, 201] width 8 height 8
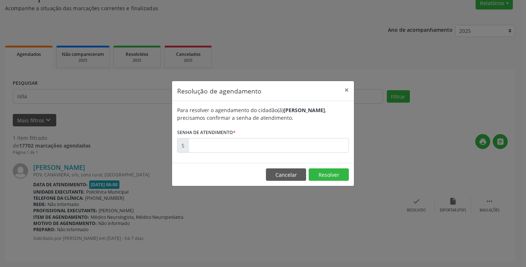
click at [211, 138] on label "Senha de atendimento *" at bounding box center [206, 132] width 58 height 11
click at [215, 139] on input "text" at bounding box center [268, 145] width 161 height 15
type input "00170840"
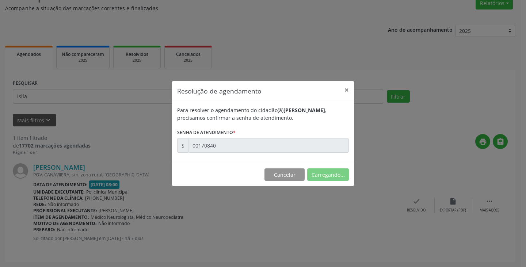
scroll to position [0, 0]
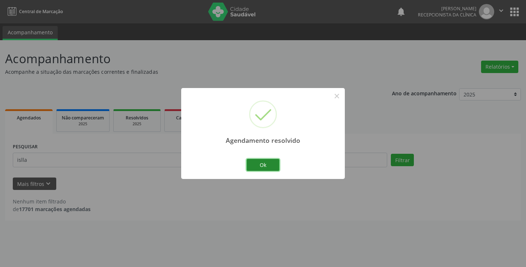
click at [264, 164] on button "Ok" at bounding box center [262, 165] width 33 height 12
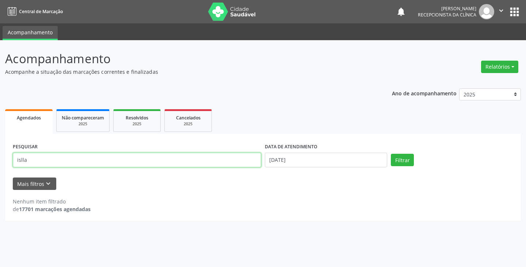
click at [217, 163] on input "islla" at bounding box center [137, 160] width 248 height 15
type input "islla"
click at [391, 154] on button "Filtrar" at bounding box center [402, 160] width 23 height 12
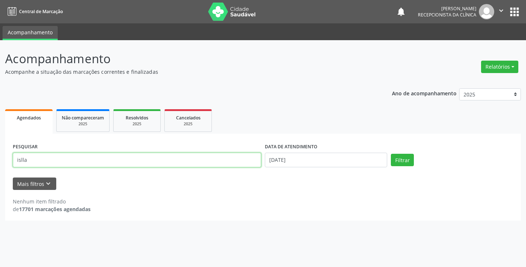
click at [131, 154] on input "islla" at bounding box center [137, 160] width 248 height 15
click at [391, 154] on button "Filtrar" at bounding box center [402, 160] width 23 height 12
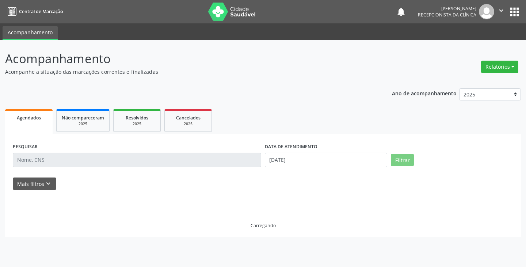
click at [42, 162] on div "PESQUISAR" at bounding box center [137, 156] width 252 height 31
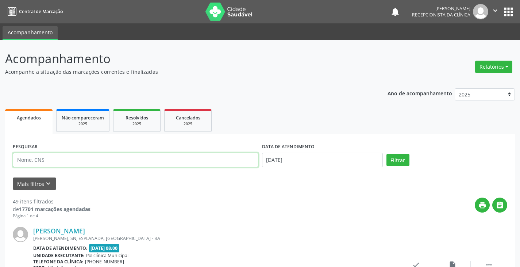
click at [29, 159] on input "text" at bounding box center [136, 160] width 246 height 15
click at [386, 154] on button "Filtrar" at bounding box center [397, 160] width 23 height 12
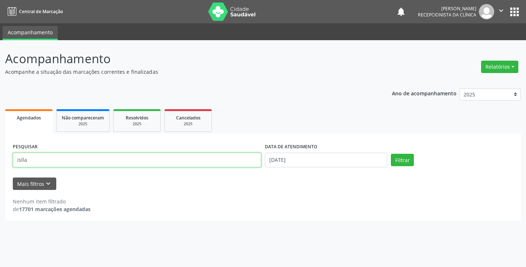
click at [72, 160] on input "islla" at bounding box center [137, 160] width 248 height 15
click at [391, 154] on button "Filtrar" at bounding box center [402, 160] width 23 height 12
drag, startPoint x: 27, startPoint y: 161, endPoint x: 11, endPoint y: 162, distance: 15.4
click at [11, 162] on div "PESQUISAR isllarita de cassia" at bounding box center [137, 156] width 252 height 31
type input "rita de cassia"
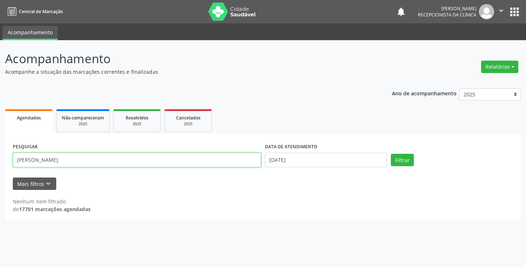
click at [391, 154] on button "Filtrar" at bounding box center [402, 160] width 23 height 12
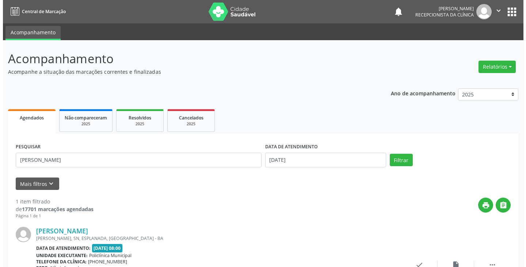
scroll to position [64, 0]
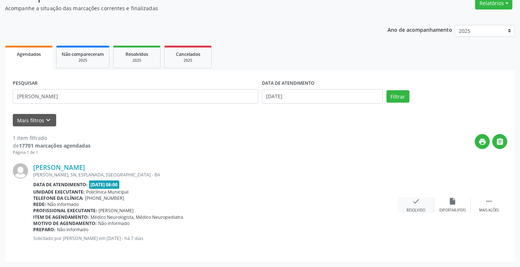
click at [417, 203] on icon "check" at bounding box center [416, 201] width 8 height 8
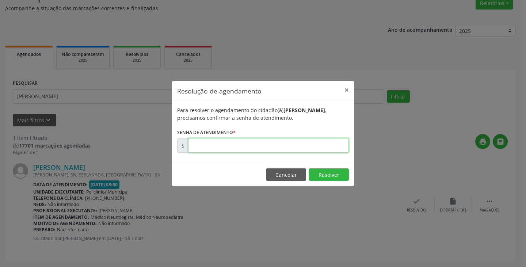
click at [252, 147] on input "text" at bounding box center [268, 145] width 161 height 15
type input "00170836"
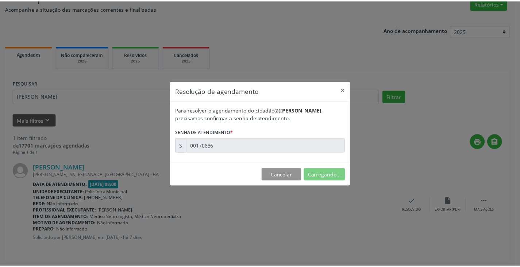
scroll to position [0, 0]
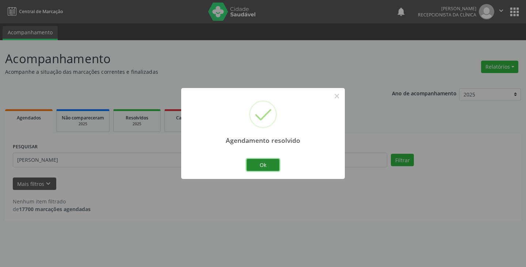
click at [264, 162] on button "Ok" at bounding box center [262, 165] width 33 height 12
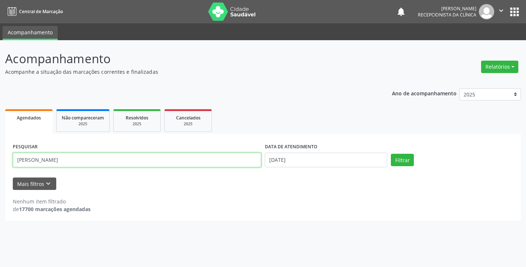
click at [200, 162] on input "rita de cassia" at bounding box center [137, 160] width 248 height 15
type input "juarez"
click at [391, 154] on button "Filtrar" at bounding box center [402, 160] width 23 height 12
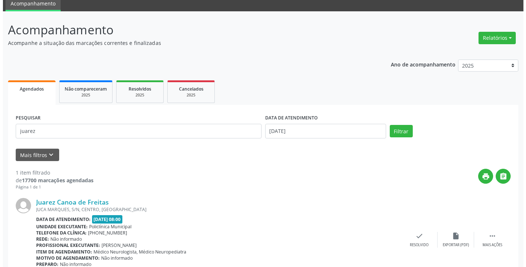
scroll to position [64, 0]
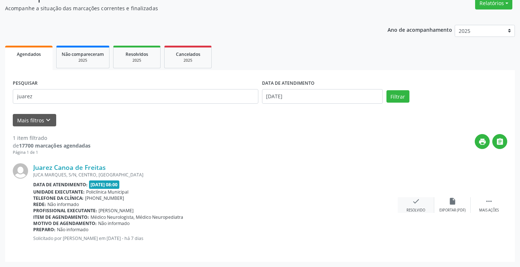
click at [414, 200] on icon "check" at bounding box center [416, 201] width 8 height 8
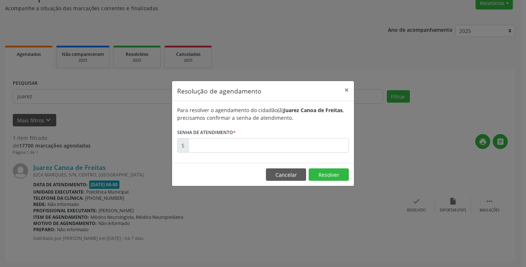
drag, startPoint x: 220, startPoint y: 164, endPoint x: 216, endPoint y: 155, distance: 9.8
click at [219, 163] on div "Resolução de agendamento × Para resolver o agendamento do cidadão(ã) Juarez Can…" at bounding box center [263, 133] width 182 height 105
click at [210, 143] on input "text" at bounding box center [268, 145] width 161 height 15
type input "00170843"
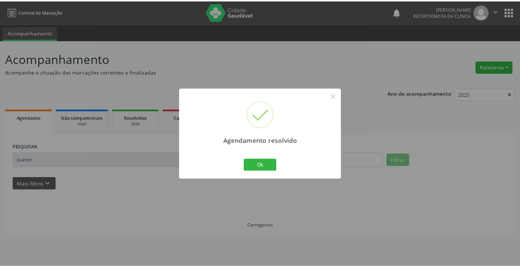
scroll to position [0, 0]
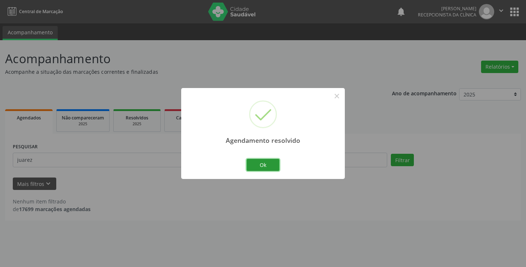
drag, startPoint x: 269, startPoint y: 171, endPoint x: 262, endPoint y: 166, distance: 8.2
click at [266, 170] on button "Ok" at bounding box center [262, 165] width 33 height 12
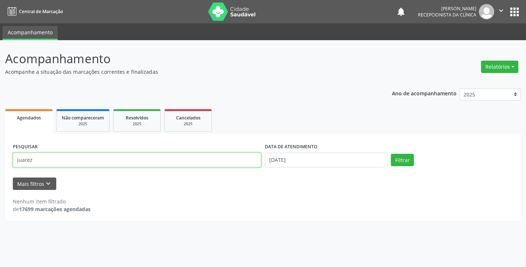
click at [212, 156] on input "juarez" at bounding box center [137, 160] width 248 height 15
click at [391, 154] on button "Filtrar" at bounding box center [402, 160] width 23 height 12
click at [212, 156] on input "juarez" at bounding box center [137, 160] width 248 height 15
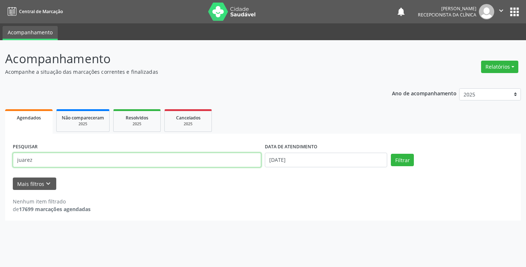
click at [212, 156] on input "juarez" at bounding box center [137, 160] width 248 height 15
click at [391, 154] on button "Filtrar" at bounding box center [402, 160] width 23 height 12
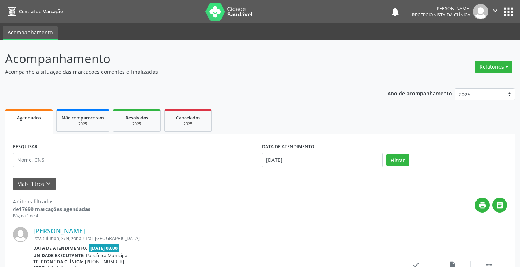
click at [126, 167] on div "PESQUISAR" at bounding box center [135, 156] width 249 height 31
click at [124, 165] on input "text" at bounding box center [136, 160] width 246 height 15
click at [386, 154] on button "Filtrar" at bounding box center [397, 160] width 23 height 12
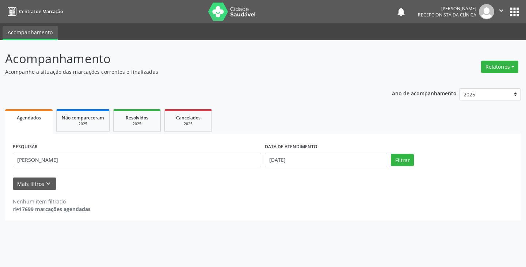
drag, startPoint x: 104, startPoint y: 171, endPoint x: 100, endPoint y: 162, distance: 9.8
click at [102, 166] on div "PESQUISAR maria neves" at bounding box center [137, 156] width 252 height 31
click at [100, 162] on input "maria neves" at bounding box center [137, 160] width 248 height 15
click at [391, 154] on button "Filtrar" at bounding box center [402, 160] width 23 height 12
click at [31, 159] on input "maria neves" at bounding box center [137, 160] width 248 height 15
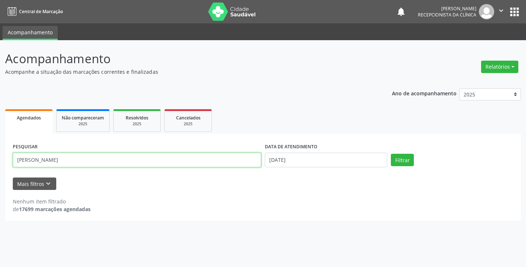
type input "maria das neves"
click at [391, 154] on button "Filtrar" at bounding box center [402, 160] width 23 height 12
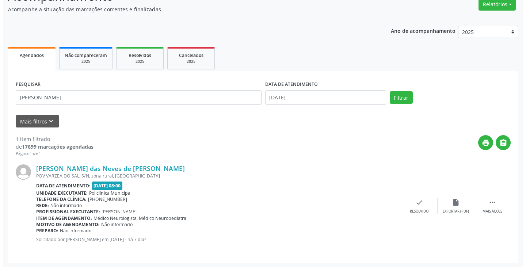
scroll to position [64, 0]
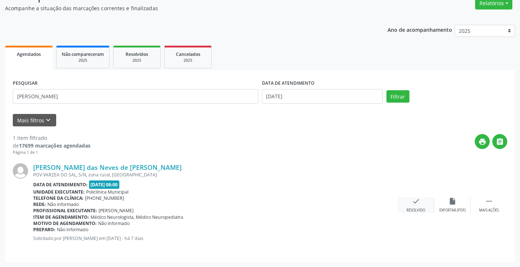
click at [420, 202] on icon "check" at bounding box center [416, 201] width 8 height 8
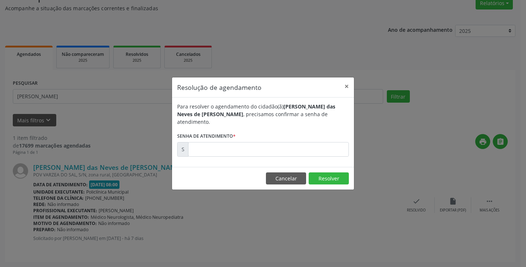
click at [252, 137] on form "Para resolver o agendamento do cidadão(ã) Maria das Neves de Jesus Santos , pre…" at bounding box center [263, 130] width 172 height 54
click at [264, 142] on input "text" at bounding box center [268, 149] width 161 height 15
type input "00170850"
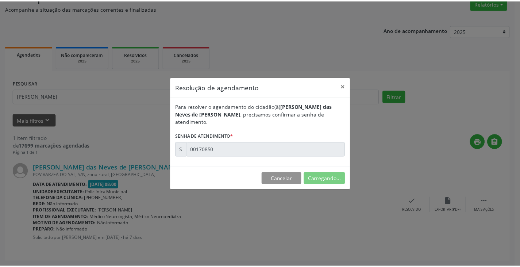
scroll to position [0, 0]
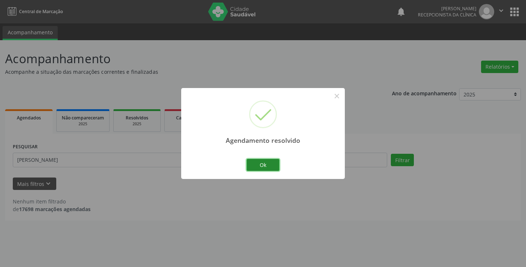
drag, startPoint x: 277, startPoint y: 168, endPoint x: 264, endPoint y: 161, distance: 14.7
click at [268, 164] on button "Ok" at bounding box center [262, 165] width 33 height 12
drag, startPoint x: 264, startPoint y: 161, endPoint x: 245, endPoint y: 161, distance: 18.6
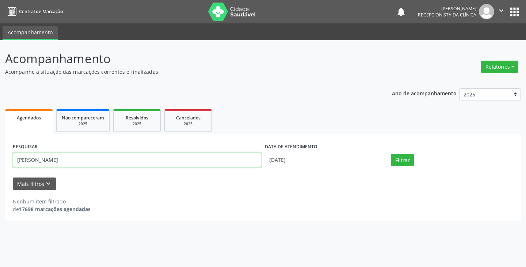
click at [216, 161] on input "maria das neves" at bounding box center [137, 160] width 248 height 15
type input "carlister"
click at [391, 154] on button "Filtrar" at bounding box center [402, 160] width 23 height 12
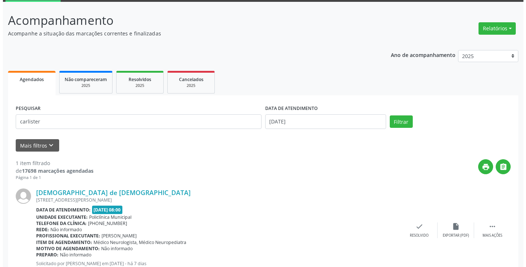
scroll to position [64, 0]
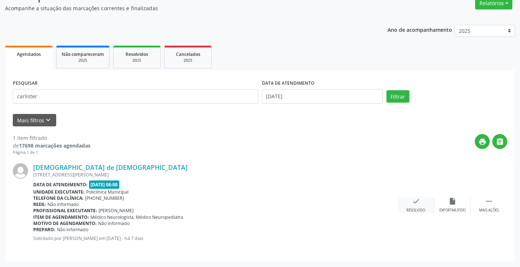
click at [420, 201] on div "check Resolvido" at bounding box center [416, 205] width 36 height 16
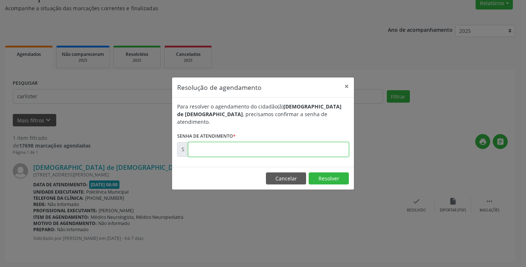
click at [192, 142] on input "text" at bounding box center [268, 149] width 161 height 15
type input "00170853"
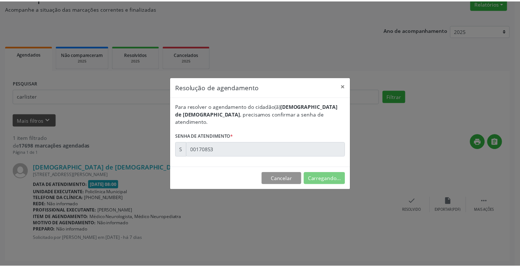
scroll to position [0, 0]
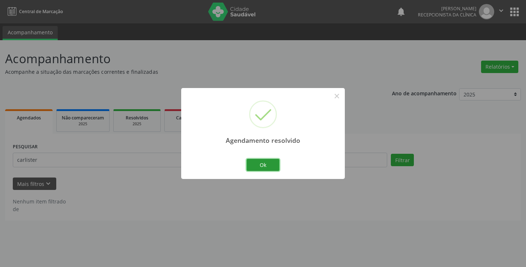
drag, startPoint x: 277, startPoint y: 164, endPoint x: 261, endPoint y: 164, distance: 16.1
click at [275, 165] on button "Ok" at bounding box center [262, 165] width 33 height 12
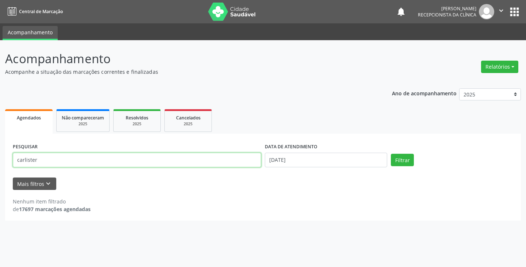
click at [207, 157] on input "carlister" at bounding box center [137, 160] width 248 height 15
type input "joao"
click at [391, 154] on button "Filtrar" at bounding box center [402, 160] width 23 height 12
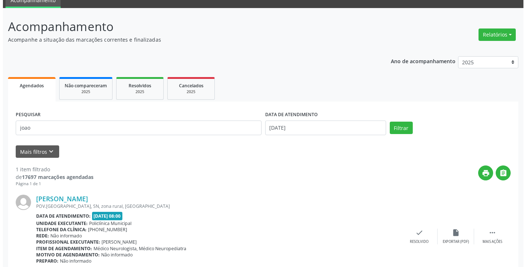
scroll to position [64, 0]
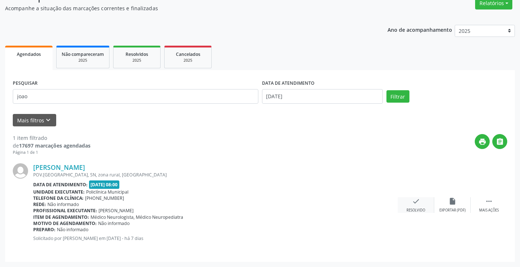
click at [419, 204] on icon "check" at bounding box center [416, 201] width 8 height 8
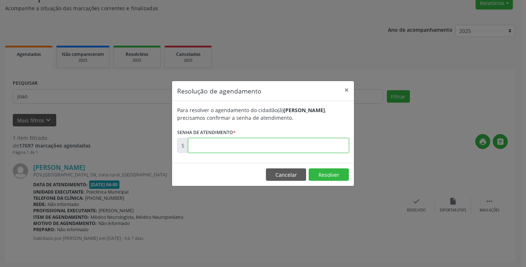
click at [202, 141] on input "text" at bounding box center [268, 145] width 161 height 15
type input "00170847"
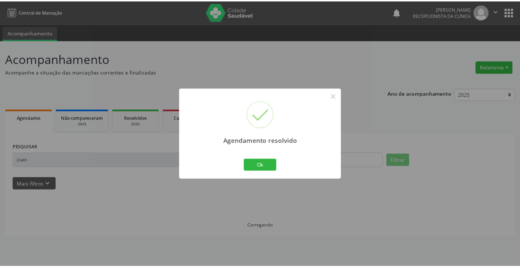
scroll to position [0, 0]
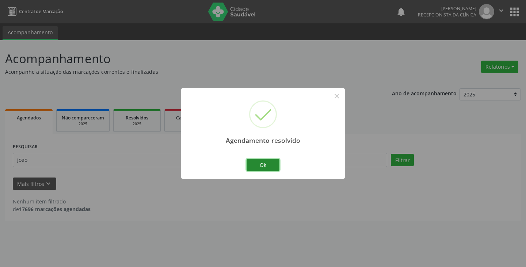
click at [273, 165] on button "Ok" at bounding box center [262, 165] width 33 height 12
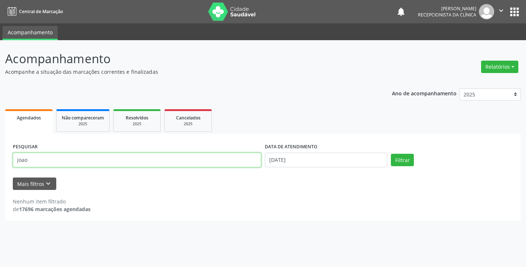
click at [168, 161] on input "joao" at bounding box center [137, 160] width 248 height 15
type input "k"
click at [187, 166] on input "jose nunes" at bounding box center [137, 160] width 248 height 15
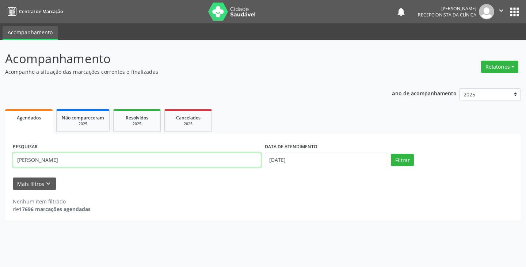
type input "jose nunes"
click at [391, 154] on button "Filtrar" at bounding box center [402, 160] width 23 height 12
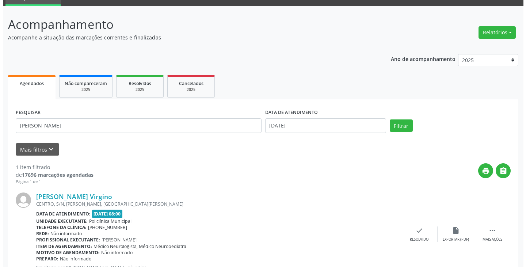
scroll to position [64, 0]
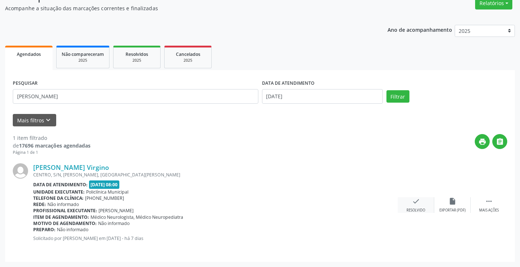
click at [417, 204] on icon "check" at bounding box center [416, 201] width 8 height 8
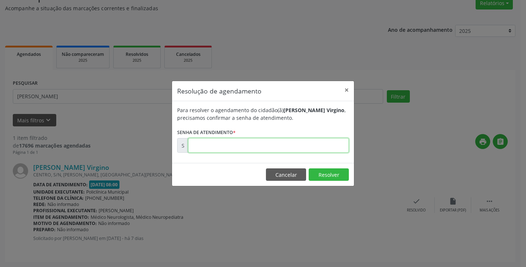
click at [261, 146] on input "text" at bounding box center [268, 145] width 161 height 15
type input "00170854"
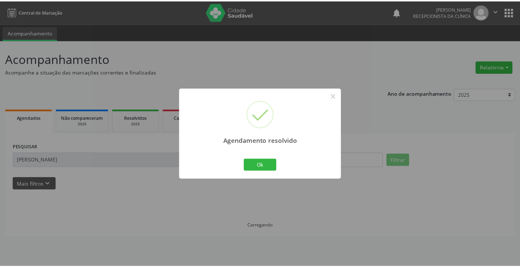
scroll to position [0, 0]
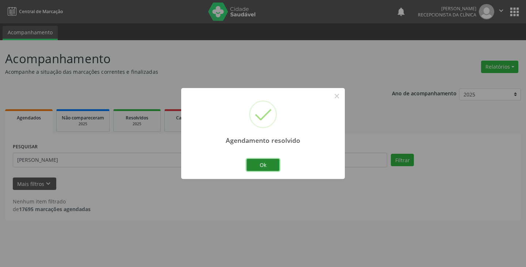
click at [268, 160] on button "Ok" at bounding box center [262, 165] width 33 height 12
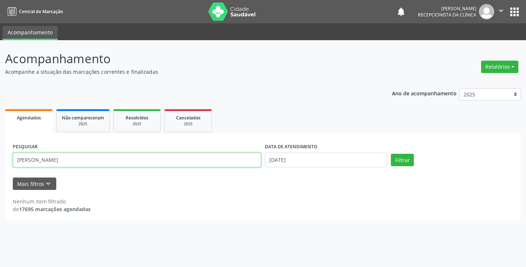
click at [250, 161] on input "jose nunes" at bounding box center [137, 160] width 248 height 15
type input "emerson"
click at [391, 154] on button "Filtrar" at bounding box center [402, 160] width 23 height 12
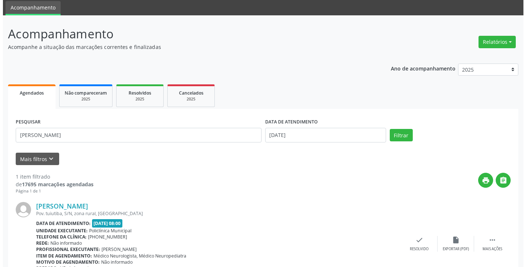
scroll to position [64, 0]
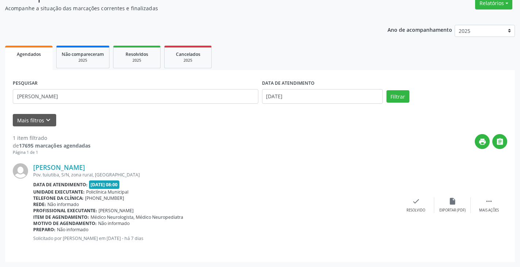
click at [420, 187] on div "Emerson Vitor Pereira Santos Pov. tuiutiba, S/N, zona rural, Campo Formoso - BA…" at bounding box center [260, 204] width 495 height 99
click at [418, 201] on icon "check" at bounding box center [416, 201] width 8 height 8
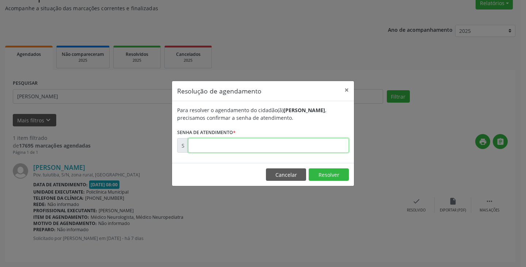
click at [257, 143] on input "text" at bounding box center [268, 145] width 161 height 15
type input "00170837"
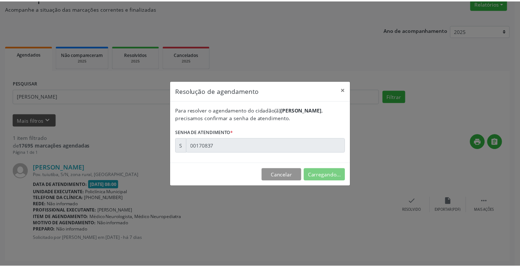
scroll to position [0, 0]
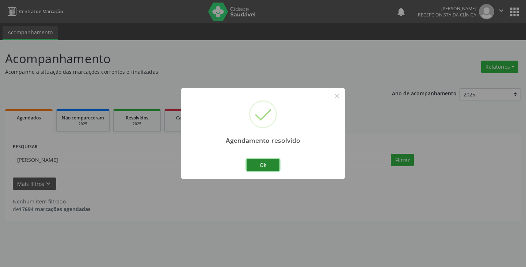
click at [262, 165] on button "Ok" at bounding box center [262, 165] width 33 height 12
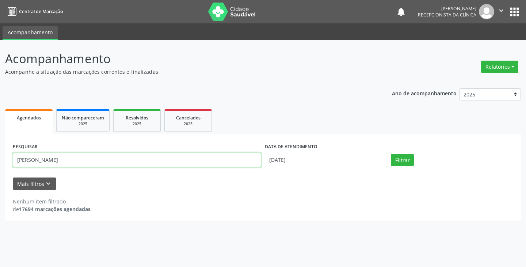
click at [64, 160] on input "emerson" at bounding box center [137, 160] width 248 height 15
click at [391, 154] on button "Filtrar" at bounding box center [402, 160] width 23 height 12
drag, startPoint x: 37, startPoint y: 159, endPoint x: 1, endPoint y: 164, distance: 36.2
click at [1, 165] on div "Acompanhamento Acompanhe a situação das marcações correntes e finalizadas Relat…" at bounding box center [263, 153] width 526 height 227
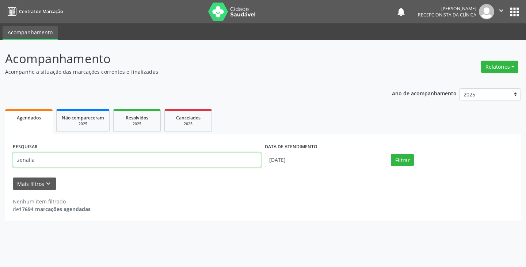
type input "zenalia"
click at [391, 154] on button "Filtrar" at bounding box center [402, 160] width 23 height 12
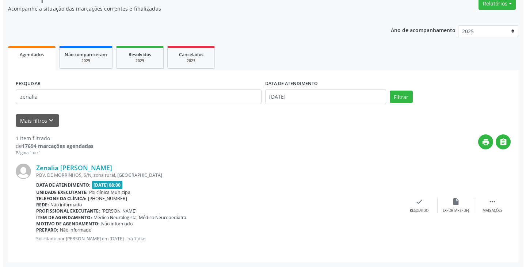
scroll to position [64, 0]
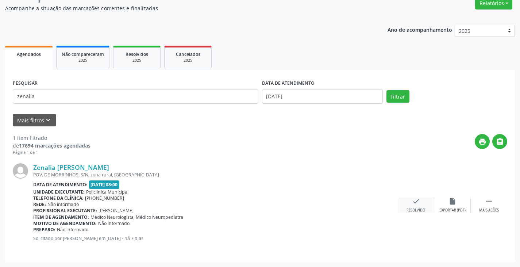
click at [411, 203] on div "check Resolvido" at bounding box center [416, 205] width 36 height 16
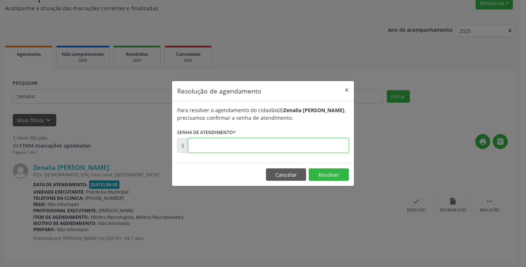
click at [245, 146] on input "text" at bounding box center [268, 145] width 161 height 15
type input "00170845"
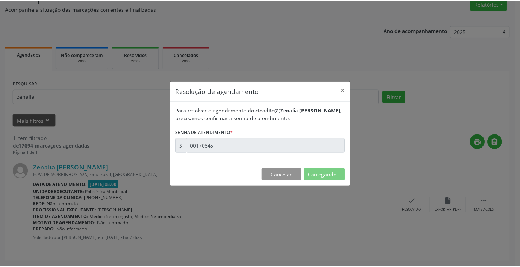
scroll to position [0, 0]
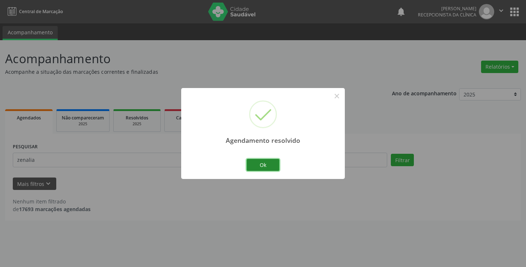
click at [272, 164] on button "Ok" at bounding box center [262, 165] width 33 height 12
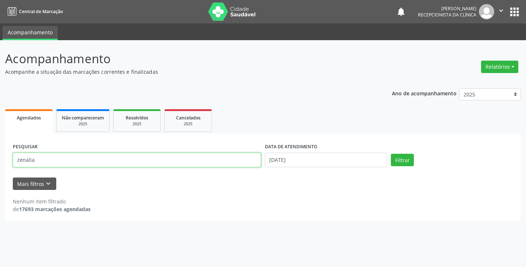
click at [191, 162] on input "zenalia" at bounding box center [137, 160] width 248 height 15
type input "anderson"
click at [391, 154] on button "Filtrar" at bounding box center [402, 160] width 23 height 12
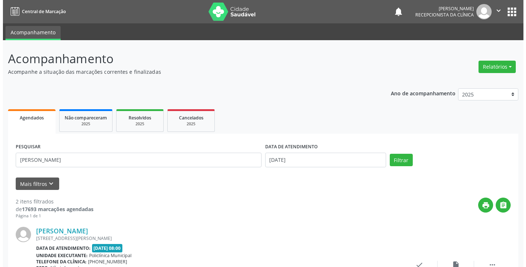
scroll to position [162, 0]
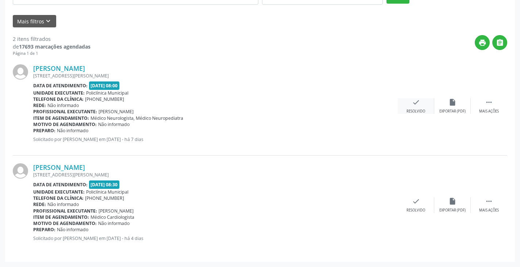
click at [418, 99] on icon "check" at bounding box center [416, 102] width 8 height 8
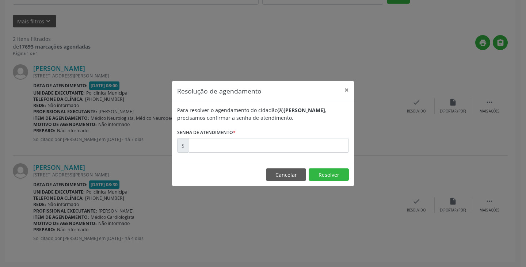
drag, startPoint x: 227, startPoint y: 160, endPoint x: 222, endPoint y: 152, distance: 10.0
click at [226, 159] on div "Para resolver o agendamento do cidadão(ã) Anderson de Oliveira Cruz , precisamo…" at bounding box center [263, 132] width 182 height 62
click at [222, 152] on input "text" at bounding box center [268, 145] width 161 height 15
click at [220, 150] on input "text" at bounding box center [268, 145] width 161 height 15
click at [299, 172] on button "Cancelar" at bounding box center [286, 174] width 40 height 12
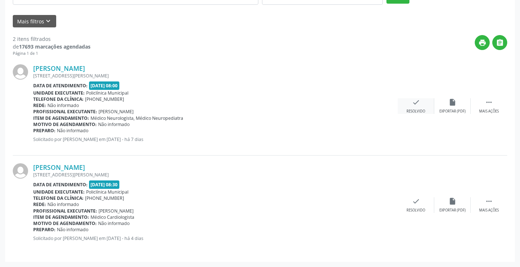
click at [418, 104] on icon "check" at bounding box center [416, 102] width 8 height 8
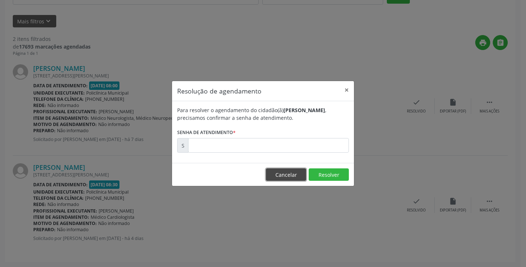
drag, startPoint x: 288, startPoint y: 178, endPoint x: 293, endPoint y: 173, distance: 8.3
click at [288, 177] on button "Cancelar" at bounding box center [286, 174] width 40 height 12
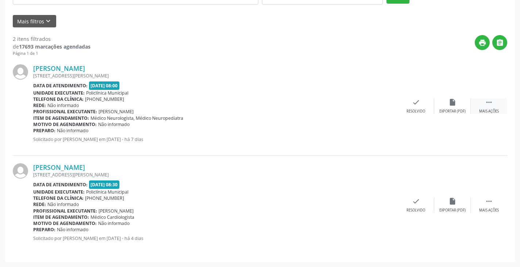
click at [492, 108] on div " Mais ações" at bounding box center [489, 106] width 36 height 16
click at [384, 104] on div "print Imprimir" at bounding box center [379, 106] width 36 height 16
click at [313, 101] on div "check Resolvido" at bounding box center [306, 106] width 36 height 16
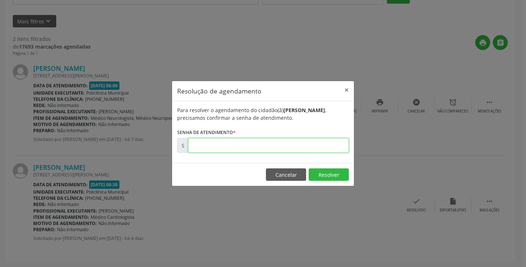
click at [219, 143] on input "text" at bounding box center [268, 145] width 161 height 15
paste input "00170863"
type input "00170863"
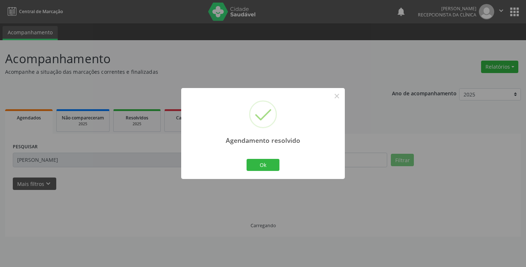
scroll to position [0, 0]
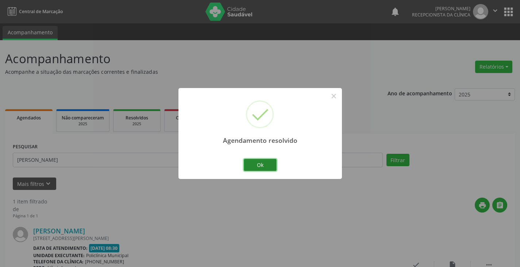
click at [265, 161] on button "Ok" at bounding box center [260, 165] width 33 height 12
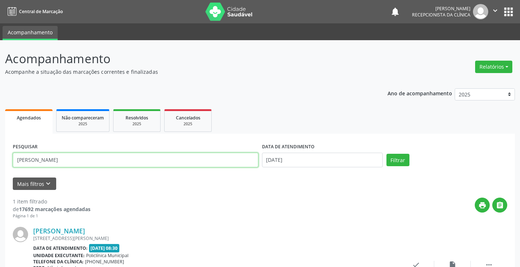
click at [115, 160] on input "anderson" at bounding box center [136, 160] width 246 height 15
click at [386, 154] on button "Filtrar" at bounding box center [397, 160] width 23 height 12
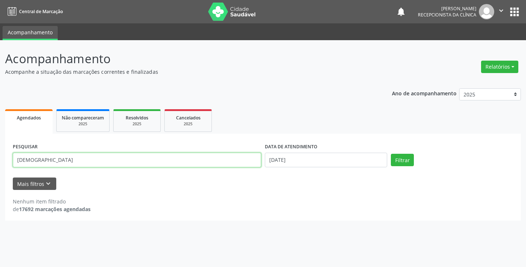
click at [86, 163] on input "moisas" at bounding box center [137, 160] width 248 height 15
type input "moises"
click at [391, 154] on button "Filtrar" at bounding box center [402, 160] width 23 height 12
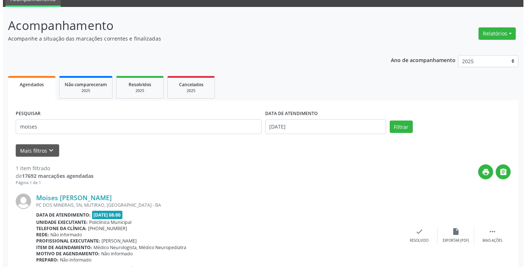
scroll to position [64, 0]
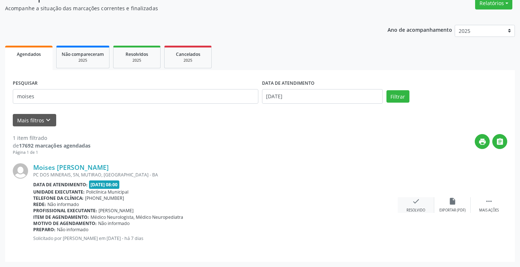
click at [416, 201] on icon "check" at bounding box center [416, 201] width 8 height 8
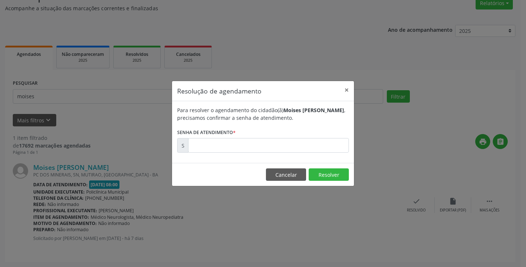
drag, startPoint x: 274, startPoint y: 149, endPoint x: 270, endPoint y: 148, distance: 4.6
click at [271, 148] on div "Resolução de agendamento × Para resolver o agendamento do cidadão(ã) Moises Cus…" at bounding box center [263, 133] width 182 height 105
drag, startPoint x: 270, startPoint y: 148, endPoint x: 264, endPoint y: 147, distance: 5.5
click at [266, 147] on input "text" at bounding box center [268, 145] width 161 height 15
type input "00170849"
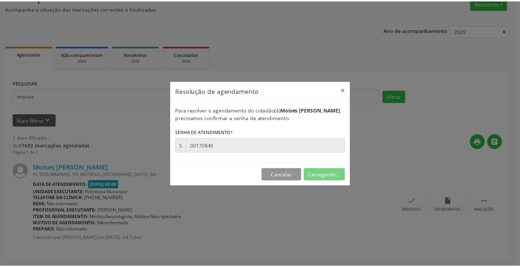
scroll to position [0, 0]
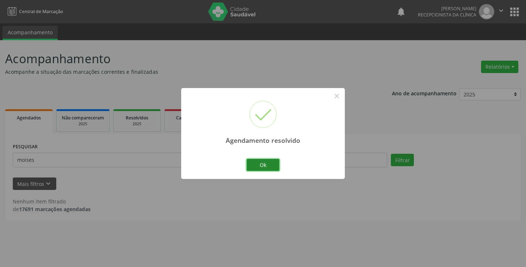
click at [262, 167] on button "Ok" at bounding box center [262, 165] width 33 height 12
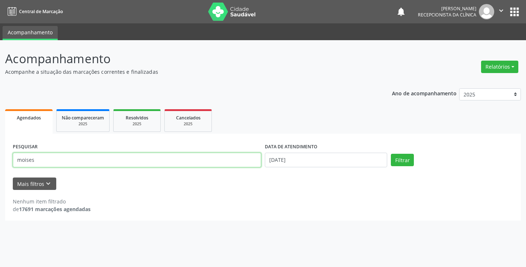
click at [197, 153] on input "moises" at bounding box center [137, 160] width 248 height 15
type input "nadla"
click at [391, 154] on button "Filtrar" at bounding box center [402, 160] width 23 height 12
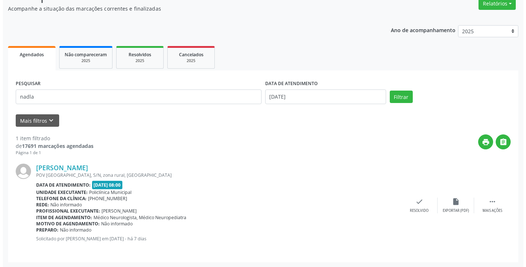
scroll to position [64, 0]
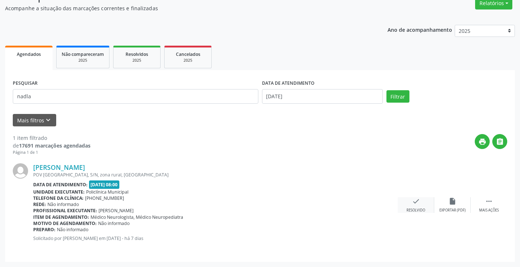
click at [422, 208] on div "Resolvido" at bounding box center [416, 210] width 19 height 5
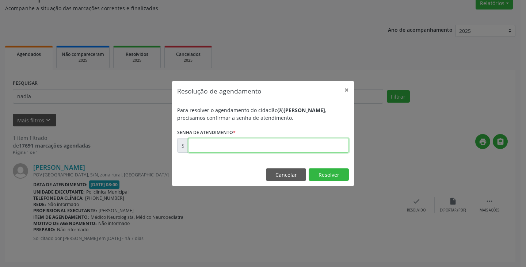
click at [224, 147] on input "text" at bounding box center [268, 145] width 161 height 15
type input "00170839"
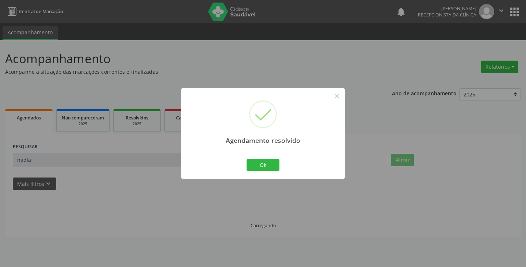
scroll to position [0, 0]
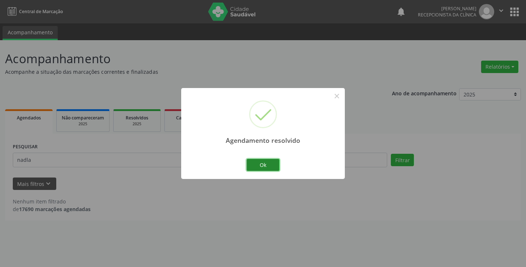
click at [261, 164] on button "Ok" at bounding box center [262, 165] width 33 height 12
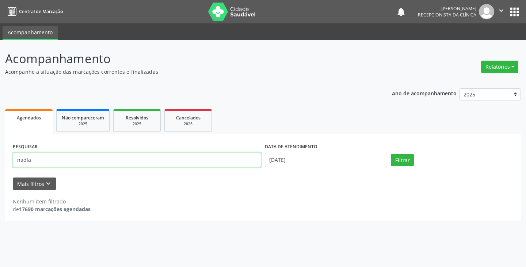
click at [212, 162] on input "nadla" at bounding box center [137, 160] width 248 height 15
type input "francisco"
click at [391, 154] on button "Filtrar" at bounding box center [402, 160] width 23 height 12
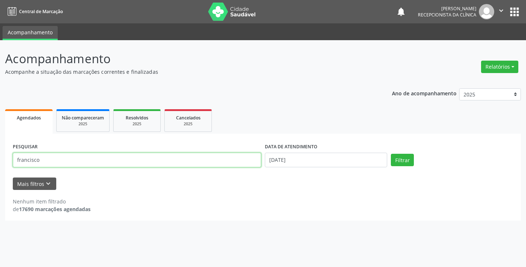
click at [93, 162] on input "francisco" at bounding box center [137, 160] width 248 height 15
click at [391, 154] on button "Filtrar" at bounding box center [402, 160] width 23 height 12
click at [93, 162] on input "francisco" at bounding box center [137, 160] width 248 height 15
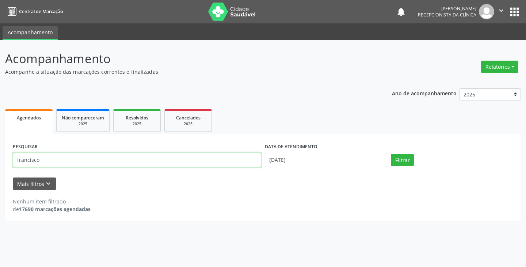
click at [93, 162] on input "francisco" at bounding box center [137, 160] width 248 height 15
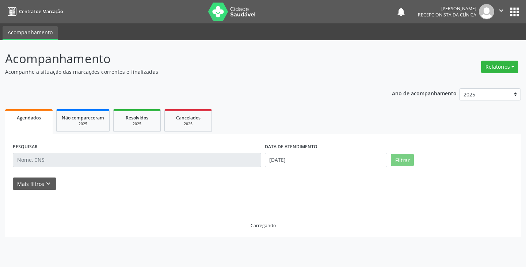
click at [184, 151] on div "PESQUISAR" at bounding box center [137, 156] width 252 height 31
click at [184, 156] on input "text" at bounding box center [137, 160] width 248 height 15
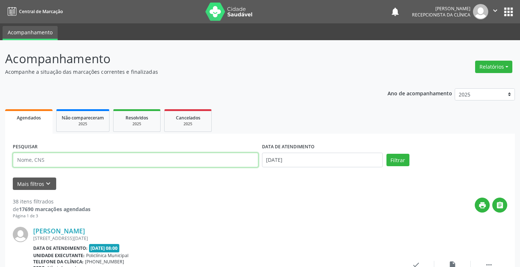
click at [184, 160] on input "text" at bounding box center [136, 160] width 246 height 15
paste input "francisco"
click at [386, 154] on button "Filtrar" at bounding box center [397, 160] width 23 height 12
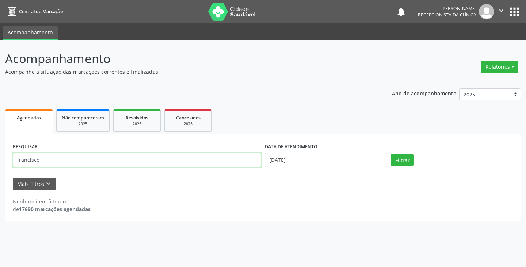
click at [78, 160] on input "francisco" at bounding box center [137, 160] width 248 height 15
click at [54, 165] on input "francisco" at bounding box center [137, 160] width 248 height 15
type input "francisco dos s"
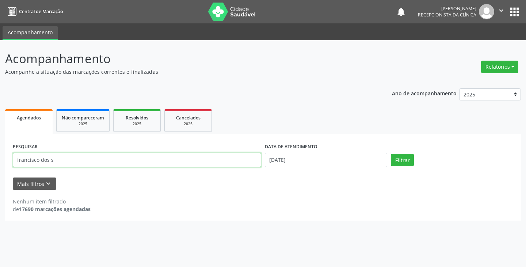
click at [391, 154] on button "Filtrar" at bounding box center [402, 160] width 23 height 12
click at [96, 156] on input "francisco dos s" at bounding box center [137, 160] width 248 height 15
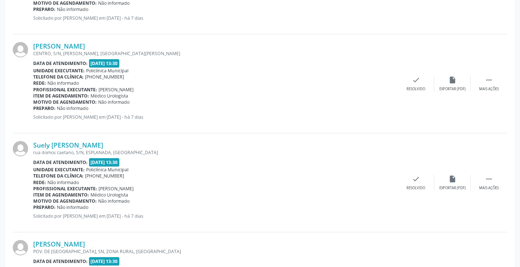
scroll to position [1423, 0]
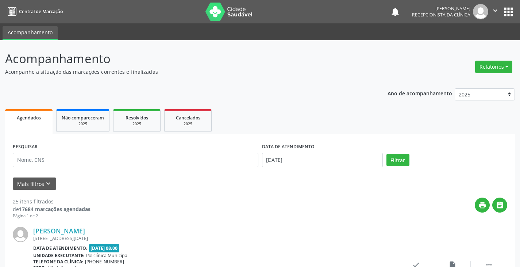
scroll to position [109, 0]
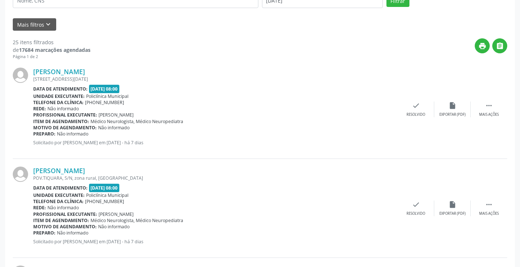
scroll to position [146, 0]
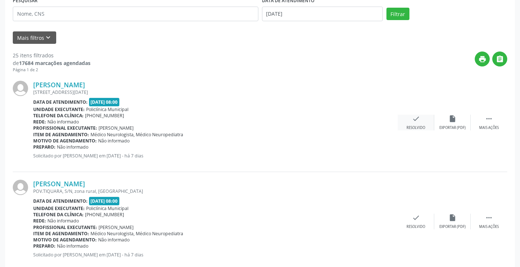
click at [418, 123] on div "check Resolvido" at bounding box center [416, 123] width 36 height 16
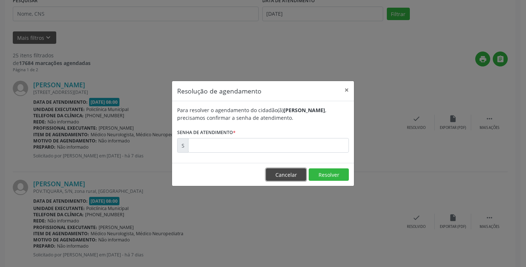
click at [285, 170] on button "Cancelar" at bounding box center [286, 174] width 40 height 12
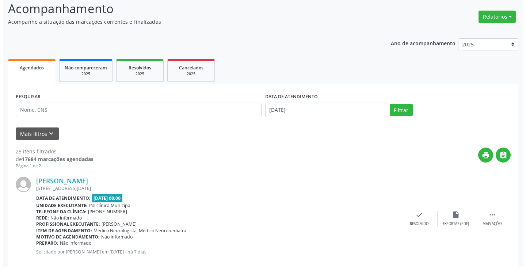
scroll to position [0, 0]
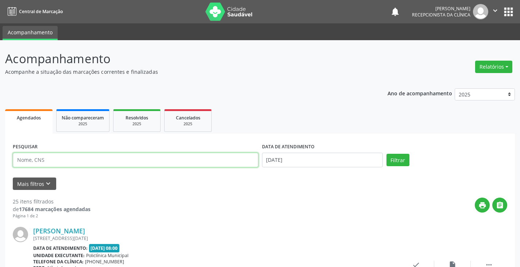
click at [134, 158] on input "text" at bounding box center [136, 160] width 246 height 15
click at [386, 154] on button "Filtrar" at bounding box center [397, 160] width 23 height 12
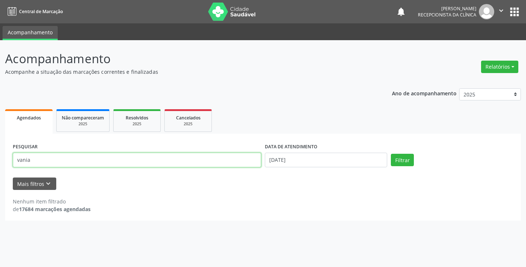
click at [115, 160] on input "vania" at bounding box center [137, 160] width 248 height 15
type input "v"
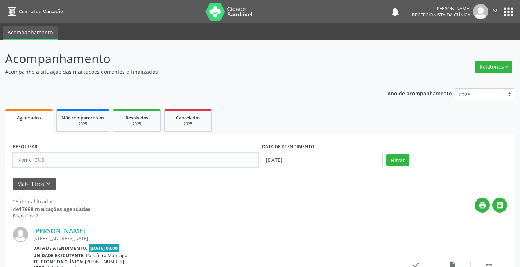
click at [136, 164] on input "text" at bounding box center [136, 160] width 246 height 15
click at [386, 154] on button "Filtrar" at bounding box center [397, 160] width 23 height 12
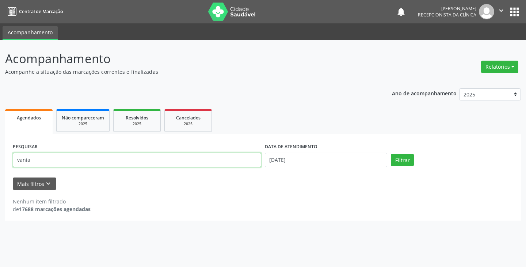
click at [143, 157] on input "vania" at bounding box center [137, 160] width 248 height 15
type input "v"
type input "edmundo"
click at [391, 154] on button "Filtrar" at bounding box center [402, 160] width 23 height 12
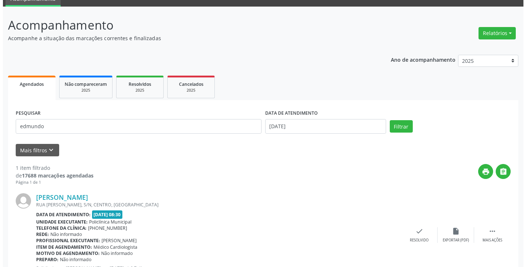
scroll to position [64, 0]
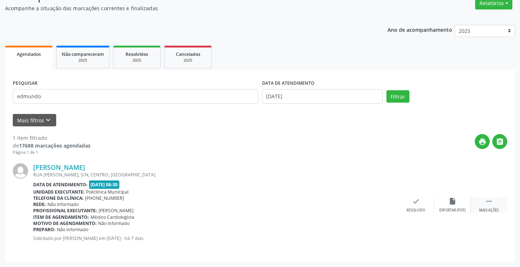
click at [486, 201] on icon "" at bounding box center [489, 201] width 8 height 8
click at [373, 204] on div "print Imprimir" at bounding box center [379, 205] width 36 height 16
click at [307, 201] on icon "check" at bounding box center [307, 201] width 8 height 8
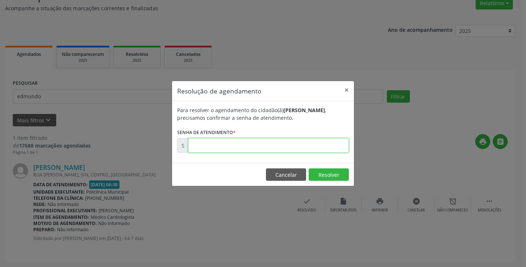
click at [229, 149] on input "text" at bounding box center [268, 145] width 161 height 15
paste input "00170825"
type input "00170825"
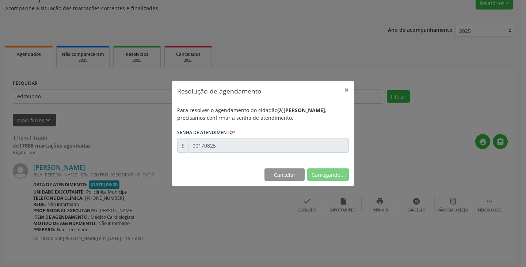
scroll to position [0, 0]
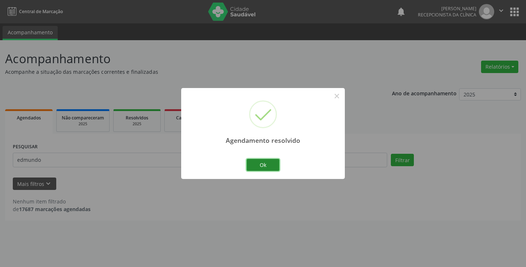
click at [267, 163] on button "Ok" at bounding box center [262, 165] width 33 height 12
